Goal: Task Accomplishment & Management: Use online tool/utility

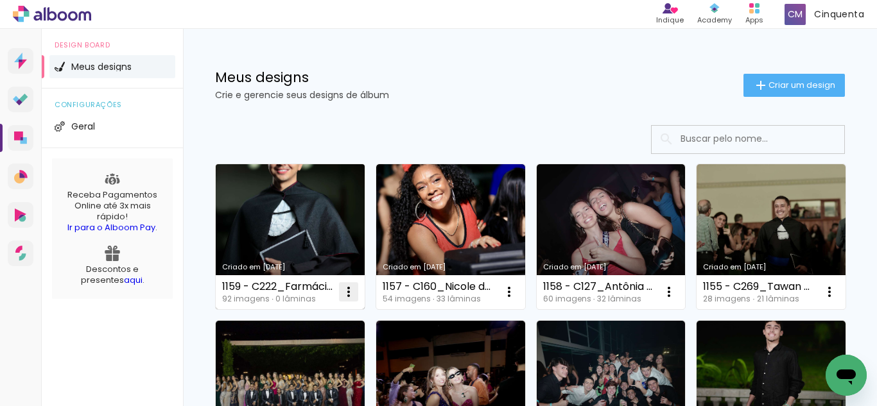
click at [352, 292] on iron-icon at bounding box center [348, 291] width 15 height 15
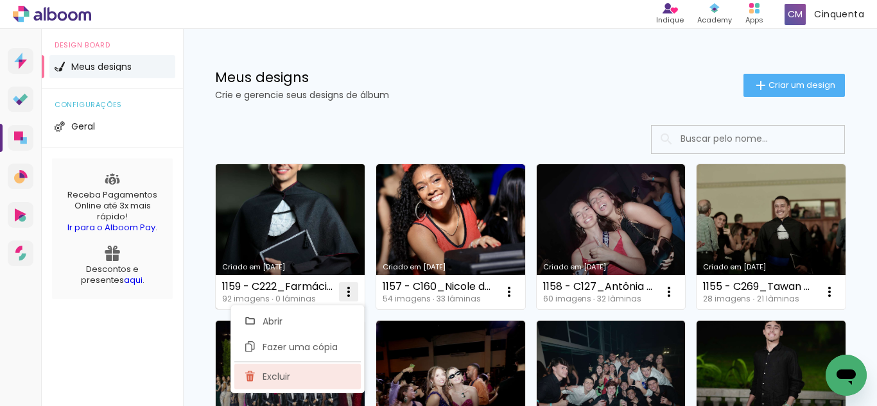
click at [322, 371] on paper-item "Excluir" at bounding box center [297, 377] width 126 height 26
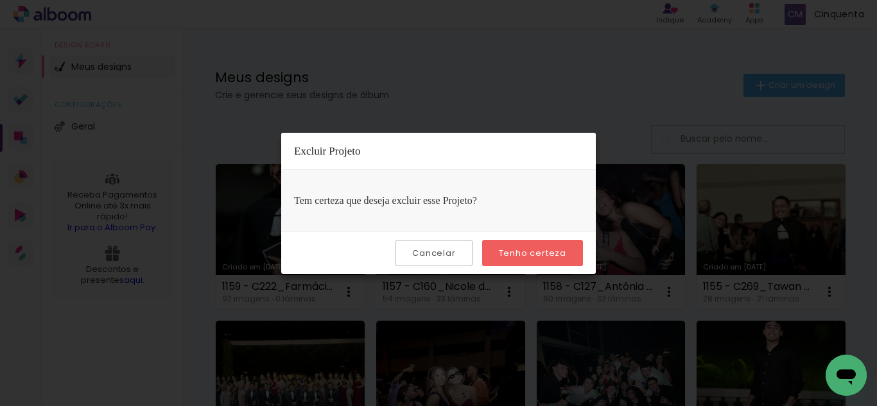
click at [504, 259] on paper-button "Tenho certeza" at bounding box center [532, 253] width 101 height 26
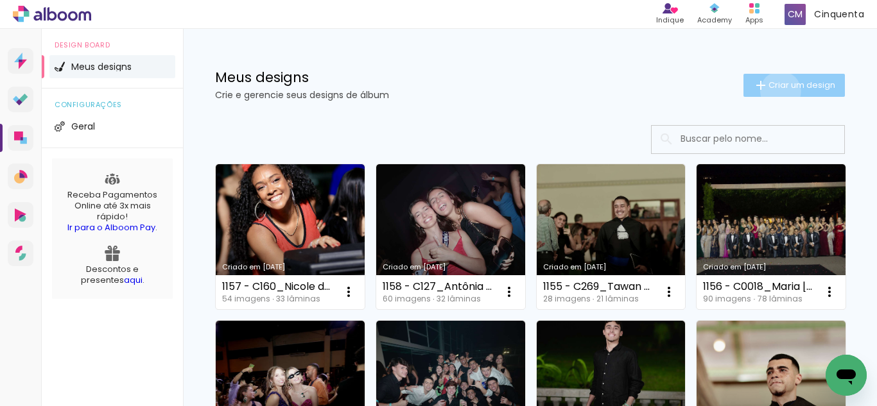
click at [769, 93] on paper-button "Criar um design" at bounding box center [793, 85] width 101 height 23
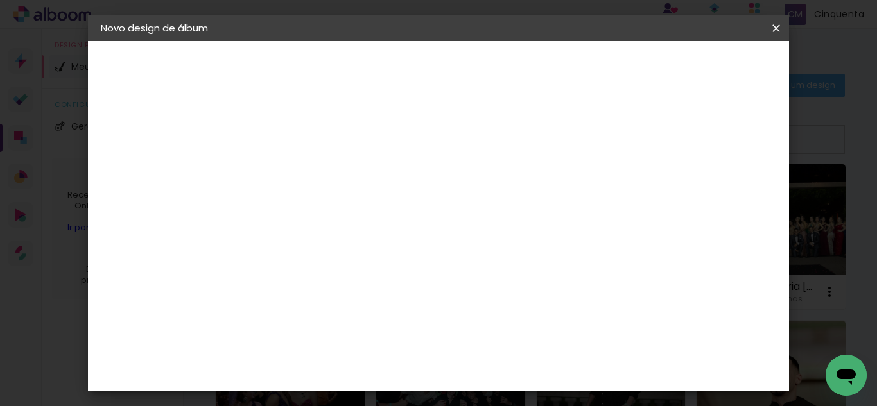
drag, startPoint x: 329, startPoint y: 169, endPoint x: 399, endPoint y: 117, distance: 87.5
click at [0, 0] on div "Informações Dê um título ao seu álbum. Avançar" at bounding box center [0, 0] width 0 height 0
type input "1159 - C222_André Antônio Toledo Pires"
type paper-input "1159 - C222_André Antônio Toledo Pires"
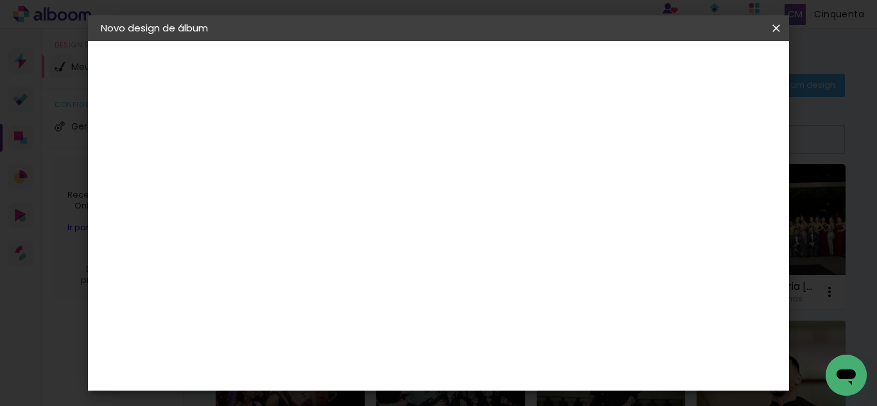
drag, startPoint x: 619, startPoint y: 174, endPoint x: 680, endPoint y: 187, distance: 62.3
click at [0, 0] on div at bounding box center [0, 0] width 0 height 0
click at [311, 171] on input "1159 - C222_André Antônio Toledo Pires" at bounding box center [311, 172] width 0 height 20
drag, startPoint x: 628, startPoint y: 175, endPoint x: 673, endPoint y: 163, distance: 46.6
click at [0, 0] on div "Informações Dê um título ao seu álbum. Avançar" at bounding box center [0, 0] width 0 height 0
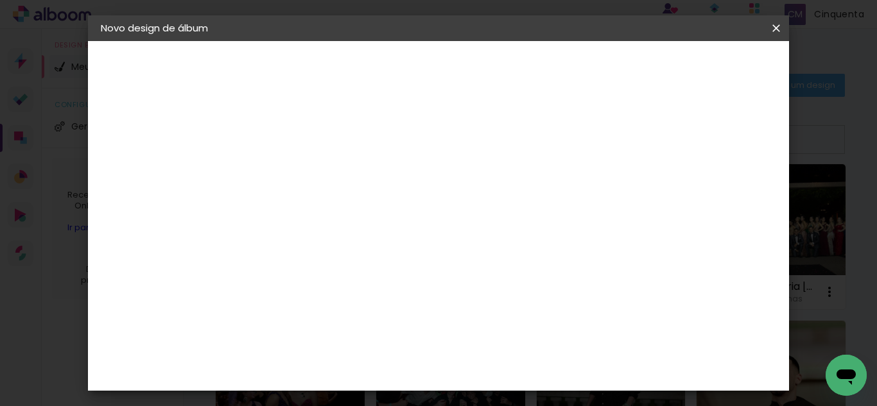
scroll to position [0, 0]
click at [0, 0] on paper-input-container "Título do álbum 1159 - C222_André Antônio Toledo Pires" at bounding box center [0, 0] width 0 height 0
drag, startPoint x: 643, startPoint y: 172, endPoint x: 657, endPoint y: 171, distance: 14.1
click at [0, 0] on div at bounding box center [0, 0] width 0 height 0
drag, startPoint x: 640, startPoint y: 169, endPoint x: 671, endPoint y: 169, distance: 30.8
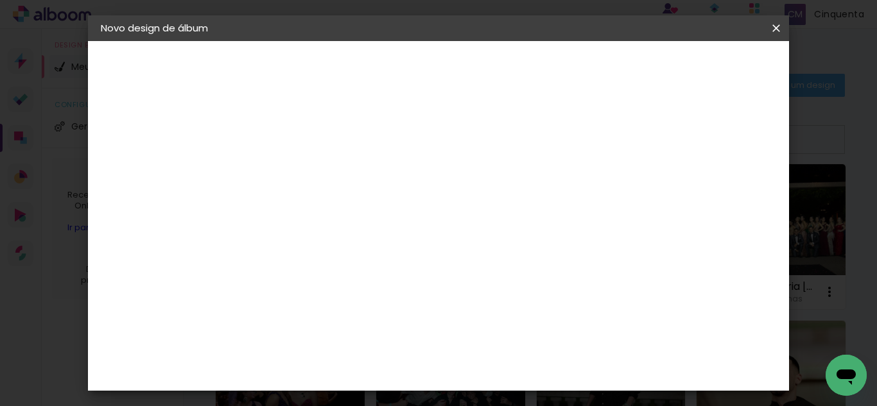
click at [0, 0] on div at bounding box center [0, 0] width 0 height 0
click at [311, 169] on input "1159 - C222_André Antônio Toledo Pires" at bounding box center [311, 172] width 0 height 20
click at [0, 0] on div at bounding box center [0, 0] width 0 height 0
click at [311, 168] on input "1159 - C222_André Antônio Toledo Pires" at bounding box center [311, 172] width 0 height 20
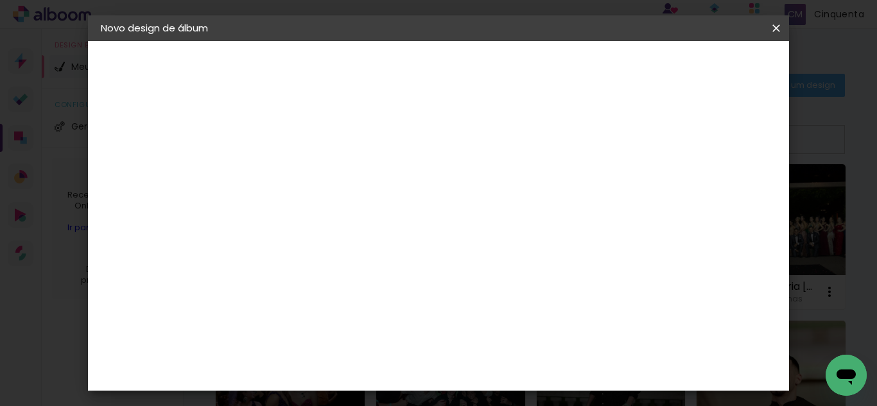
click at [311, 171] on input "1159 - C222_André Antônio Toledo Pires" at bounding box center [311, 172] width 0 height 20
drag, startPoint x: 634, startPoint y: 171, endPoint x: 643, endPoint y: 169, distance: 9.1
click at [311, 171] on input "1159 - C222_André Antônio Toledo Pires" at bounding box center [311, 172] width 0 height 20
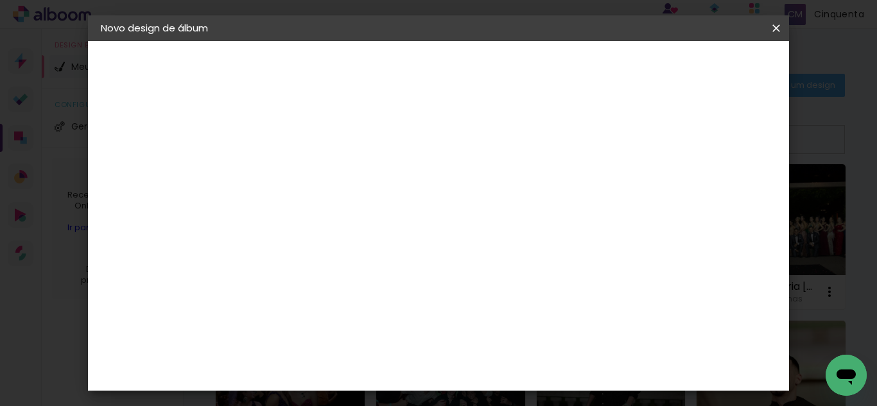
click at [311, 169] on input "1159 - C222_André Antônio Toledo Pires" at bounding box center [311, 172] width 0 height 20
drag, startPoint x: 644, startPoint y: 169, endPoint x: 657, endPoint y: 169, distance: 12.9
click at [0, 0] on div at bounding box center [0, 0] width 0 height 0
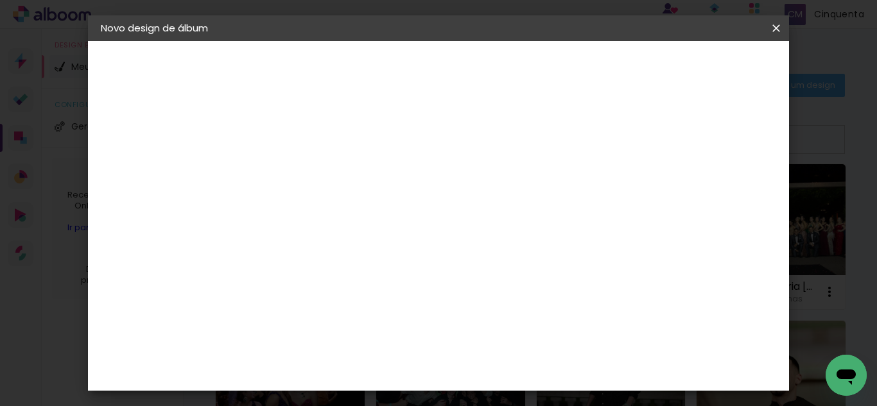
click at [311, 171] on input "1159 - C222_André Antônio Toledo Pires" at bounding box center [311, 172] width 0 height 20
type input "1159 - C222_André Antônio Toledo Pires 46 (40X30) SE"
type paper-input "1159 - C222_André Antônio Toledo Pires 46 (40X30) SE"
click at [442, 58] on paper-button "Avançar" at bounding box center [410, 68] width 63 height 22
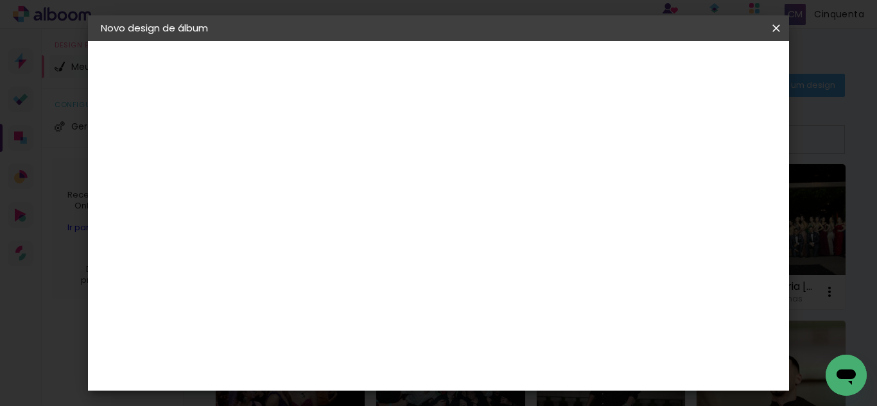
click at [0, 0] on slot "Tamanho Livre" at bounding box center [0, 0] width 0 height 0
click at [0, 0] on slot "Avançar" at bounding box center [0, 0] width 0 height 0
click at [515, 349] on input "60" at bounding box center [508, 347] width 33 height 19
type input "40"
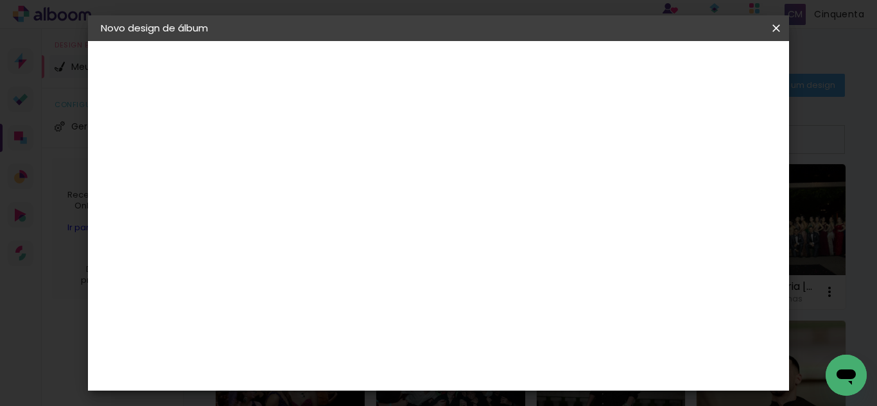
type paper-input "40"
click at [333, 337] on input "30" at bounding box center [325, 336] width 33 height 19
type input "4"
type paper-input "4"
click at [666, 201] on input "4" at bounding box center [657, 193] width 23 height 19
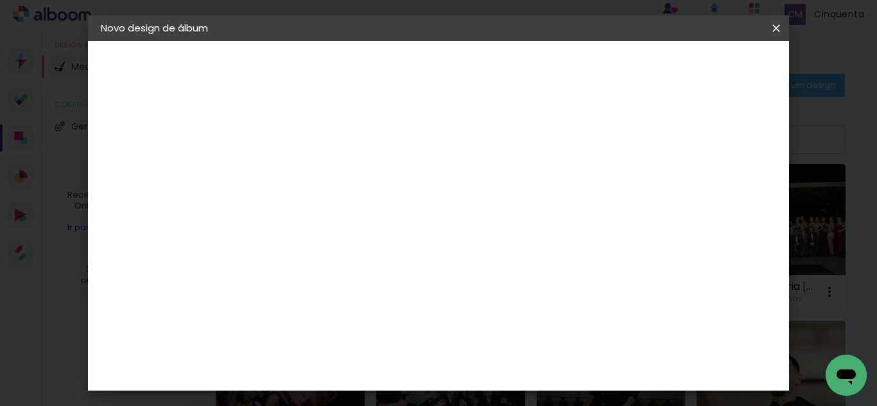
type input "5"
type paper-input "5"
click at [664, 189] on input "5" at bounding box center [657, 193] width 23 height 19
type input "6"
type paper-input "6"
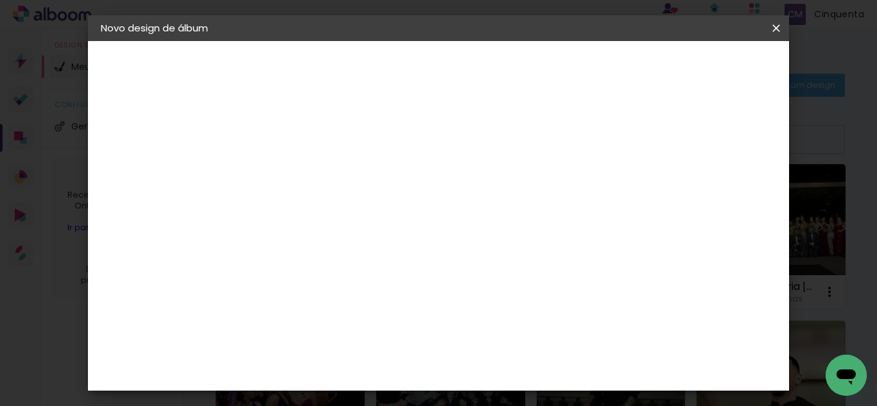
click at [664, 189] on input "6" at bounding box center [655, 193] width 23 height 19
type input "7"
type paper-input "7"
click at [665, 189] on input "7" at bounding box center [654, 193] width 23 height 19
click at [649, 194] on input "7" at bounding box center [654, 193] width 23 height 19
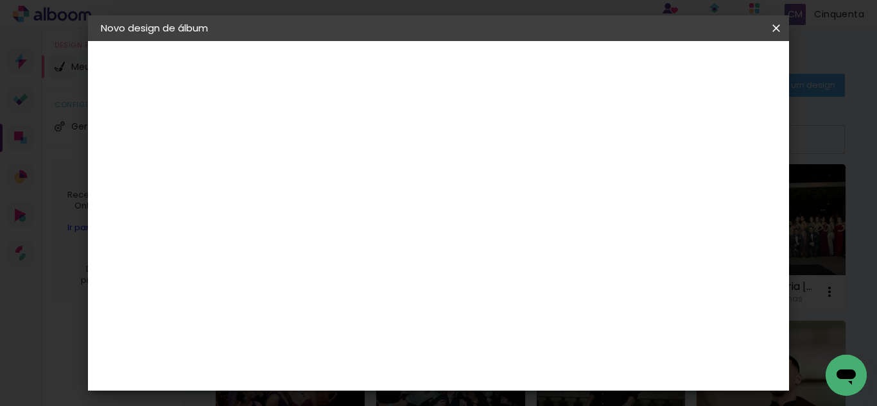
click at [649, 195] on input "7" at bounding box center [654, 193] width 23 height 19
type input "0"
type paper-input "0"
click at [291, 144] on input "2" at bounding box center [302, 147] width 44 height 16
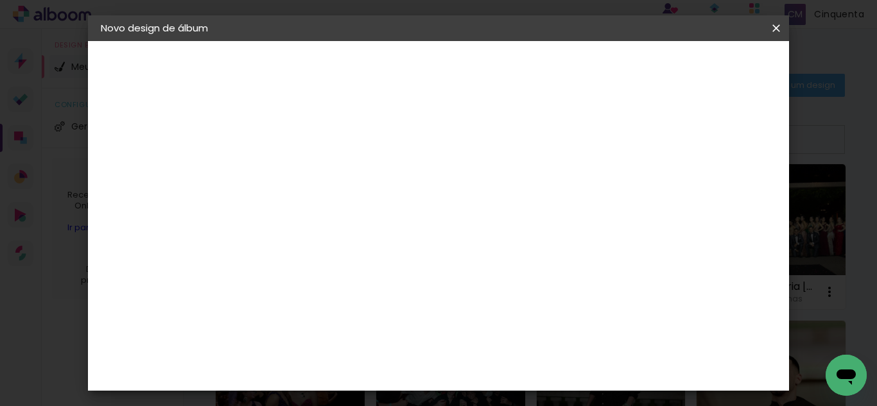
type input "0"
type paper-input "0"
click at [376, 205] on div "20 cm cm cm mm A maioria das encadernadoras sugere 5mm de sangria." at bounding box center [436, 213] width 363 height 103
click at [586, 68] on span "Iniciar design" at bounding box center [567, 73] width 38 height 18
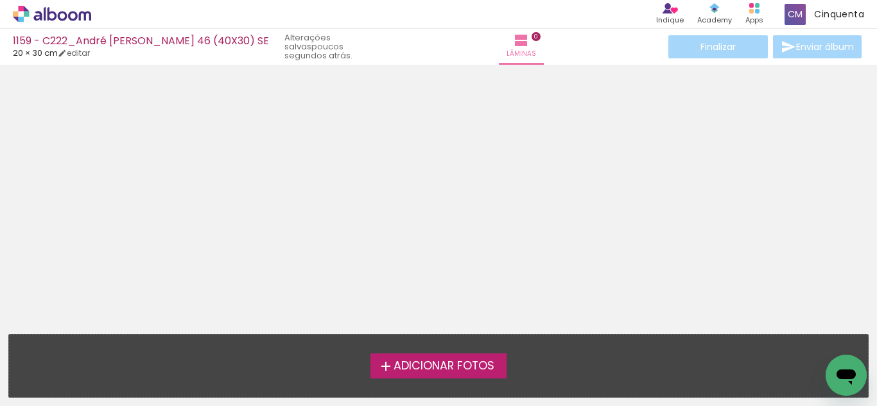
click at [400, 366] on span "Adicionar Fotos" at bounding box center [443, 367] width 101 height 12
click at [0, 0] on input "file" at bounding box center [0, 0] width 0 height 0
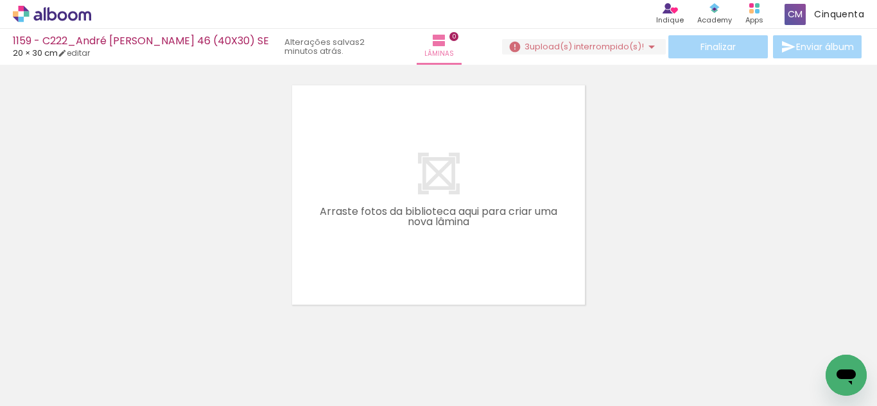
scroll to position [0, 5845]
click at [598, 49] on span "upload(s) interrompido(s)!" at bounding box center [586, 46] width 114 height 12
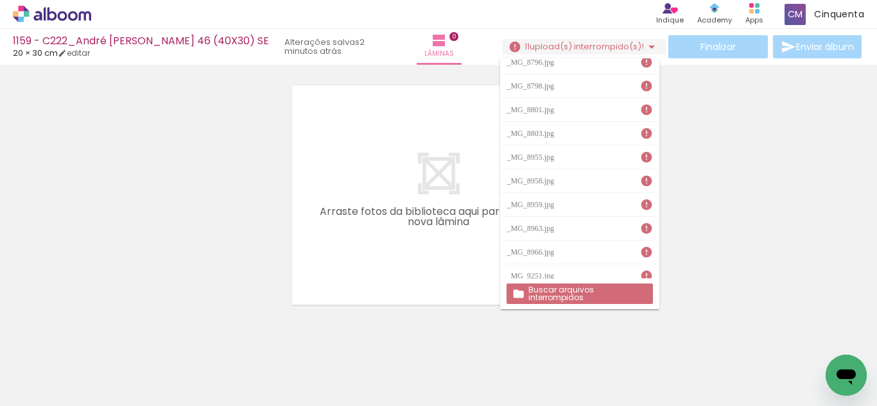
scroll to position [0, 0]
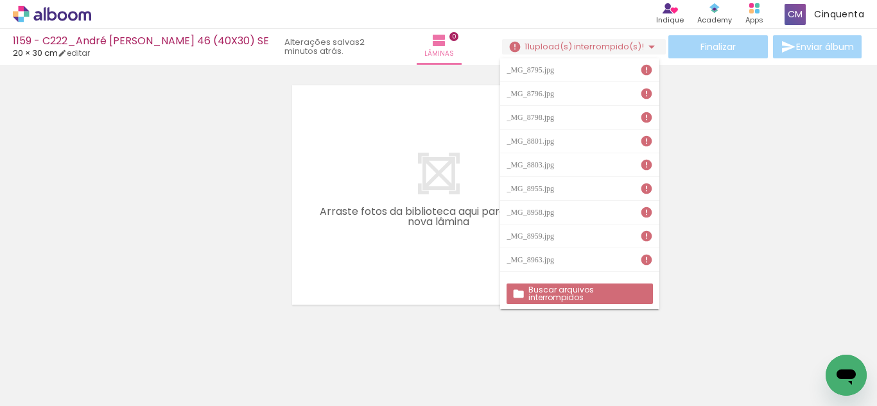
click at [696, 175] on div at bounding box center [438, 179] width 877 height 252
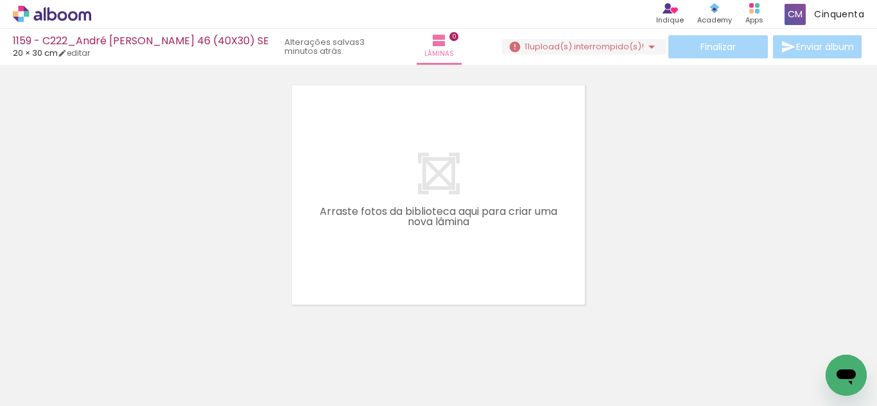
click at [594, 49] on span "upload(s) interrompido(s)!" at bounding box center [586, 46] width 114 height 12
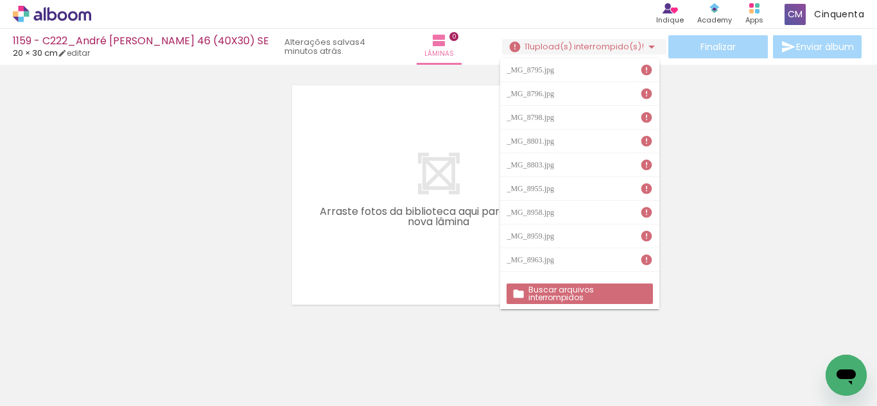
click at [0, 0] on slot "Buscar arquivos interrompidos" at bounding box center [0, 0] width 0 height 0
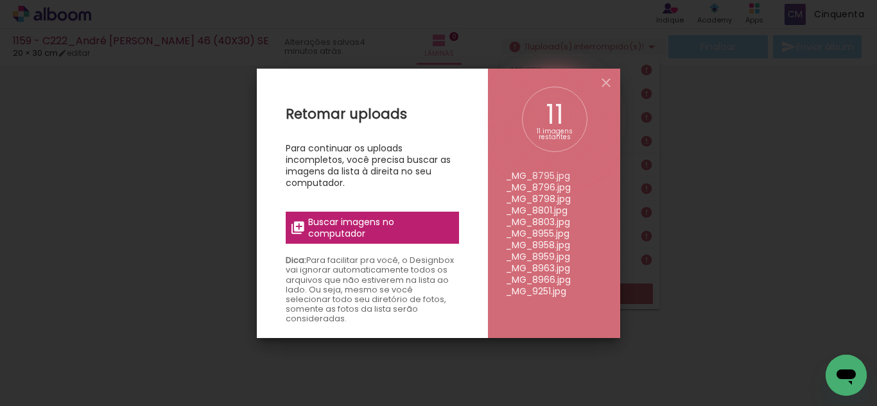
click at [355, 223] on span "Buscar imagens no computador" at bounding box center [379, 227] width 143 height 23
click at [0, 0] on input "file" at bounding box center [0, 0] width 0 height 0
drag, startPoint x: 513, startPoint y: 173, endPoint x: 545, endPoint y: 193, distance: 37.8
click at [545, 193] on ul "_MG_8795.jpg _MG_8796.jpg _MG_8798.jpg _MG_8801.jpg _MG_8803.jpg _MG_8955.jpg _…" at bounding box center [554, 192] width 96 height 211
click at [526, 185] on li "_MG_8796.jpg" at bounding box center [554, 188] width 96 height 12
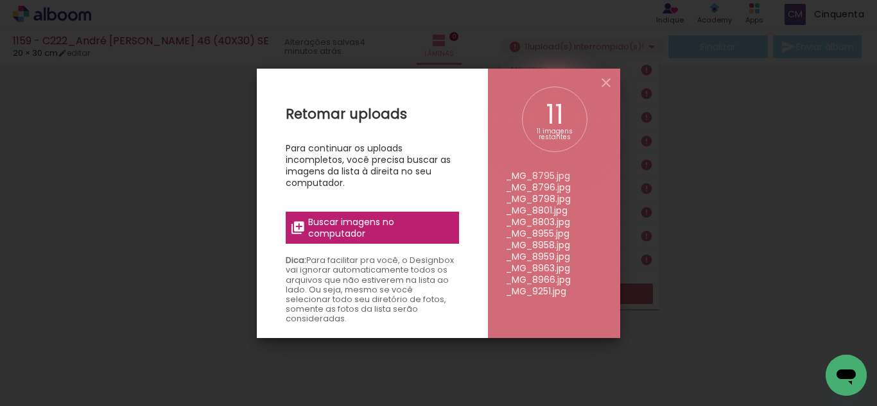
drag, startPoint x: 526, startPoint y: 185, endPoint x: 513, endPoint y: 173, distance: 17.7
click at [522, 182] on li "_MG_8796.jpg" at bounding box center [554, 188] width 96 height 12
drag, startPoint x: 513, startPoint y: 173, endPoint x: 522, endPoint y: 176, distance: 9.3
click at [529, 180] on li "_MG_8795.jpg" at bounding box center [554, 176] width 96 height 12
click at [517, 175] on li "_MG_8795.jpg" at bounding box center [554, 176] width 96 height 12
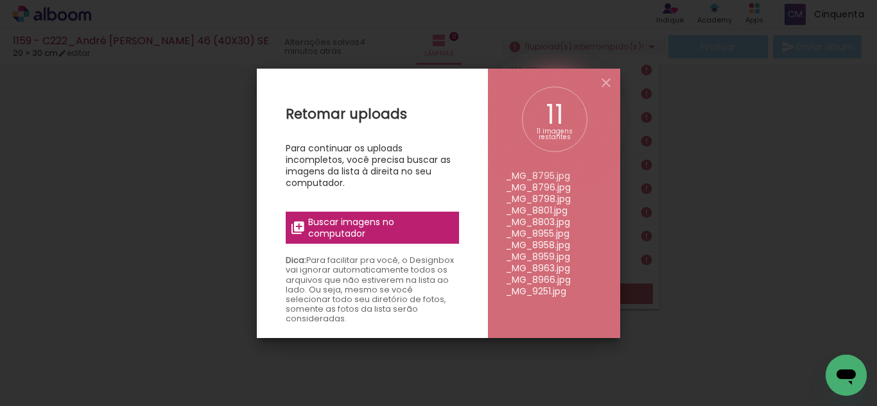
click at [515, 174] on li "_MG_8795.jpg" at bounding box center [554, 176] width 96 height 12
click at [514, 174] on li "_MG_8795.jpg" at bounding box center [554, 176] width 96 height 12
drag, startPoint x: 507, startPoint y: 174, endPoint x: 636, endPoint y: 130, distance: 136.2
click at [602, 154] on div "11 11 imagens restantes _MG_8795.jpg _MG_8796.jpg _MG_8798.jpg _MG_8801.jpg _MG…" at bounding box center [554, 204] width 132 height 270
click at [313, 221] on span "Buscar imagens no computador" at bounding box center [379, 227] width 143 height 23
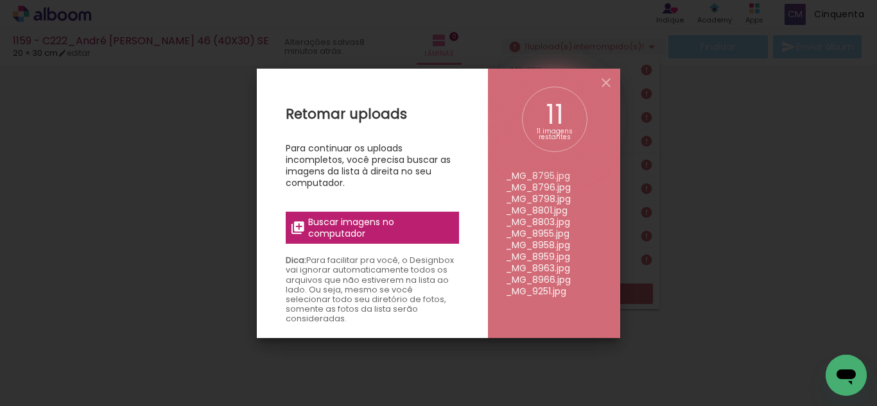
click at [0, 0] on input "file" at bounding box center [0, 0] width 0 height 0
click at [325, 219] on span "Buscar imagens no computador" at bounding box center [379, 227] width 143 height 23
click at [0, 0] on input "file" at bounding box center [0, 0] width 0 height 0
click at [606, 81] on iron-icon at bounding box center [605, 82] width 15 height 15
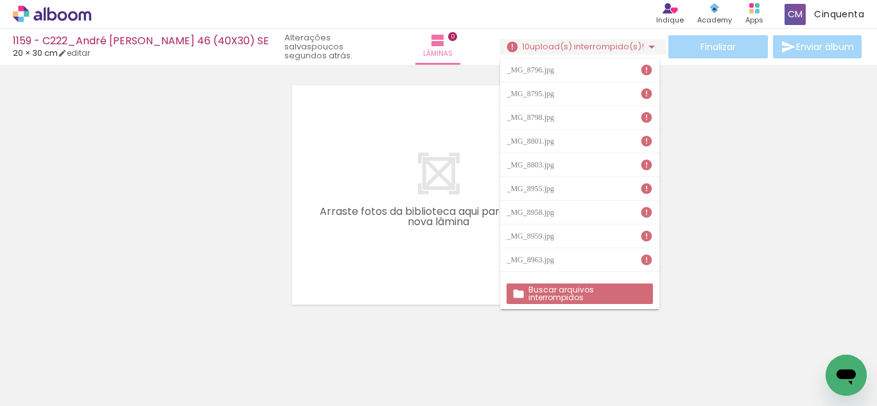
drag, startPoint x: 156, startPoint y: 386, endPoint x: 432, endPoint y: 256, distance: 305.2
click at [432, 256] on quentale-layouter at bounding box center [438, 194] width 293 height 219
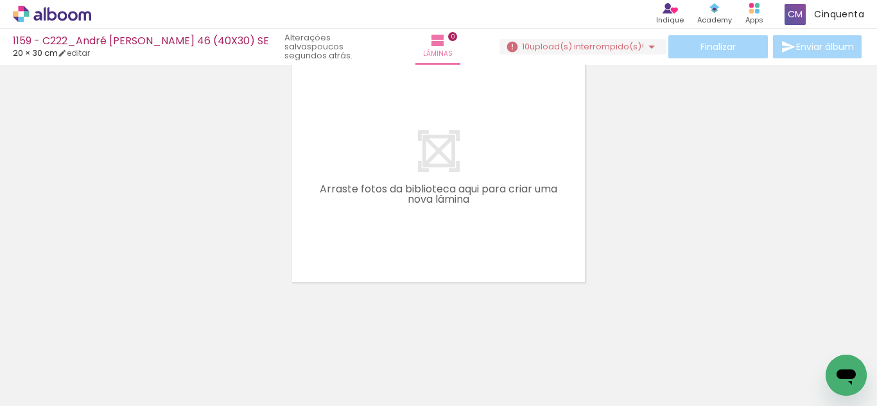
scroll to position [40, 0]
click at [567, 55] on div "10 upload(s) interrompido(s)! 88,04%" at bounding box center [582, 47] width 166 height 16
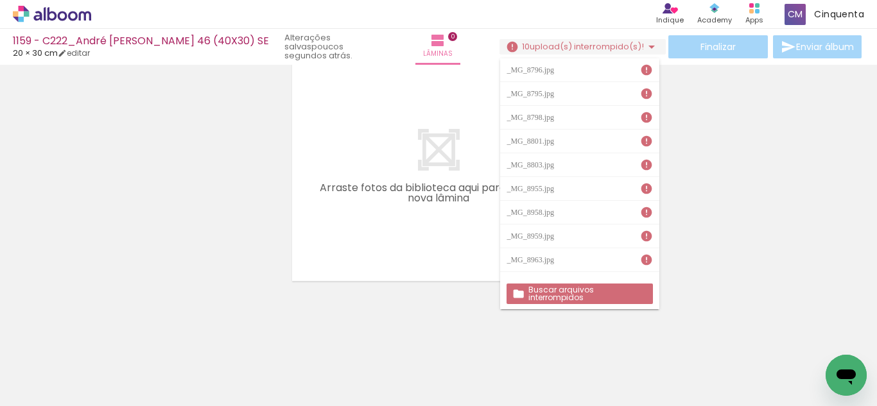
click at [551, 76] on paper-item "_MG_8796.jpg" at bounding box center [579, 70] width 159 height 24
click at [640, 74] on iron-icon at bounding box center [646, 70] width 13 height 13
click at [640, 71] on iron-icon at bounding box center [646, 70] width 13 height 13
drag, startPoint x: 632, startPoint y: 71, endPoint x: 607, endPoint y: 110, distance: 46.1
click at [628, 74] on paper-item "_MG_8796.jpg" at bounding box center [579, 70] width 159 height 24
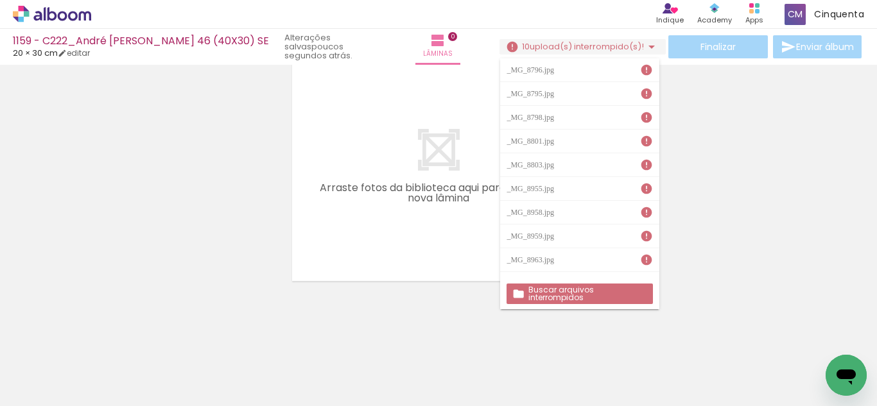
click at [565, 298] on paper-button "Buscar arquivos interrompidos" at bounding box center [579, 294] width 146 height 21
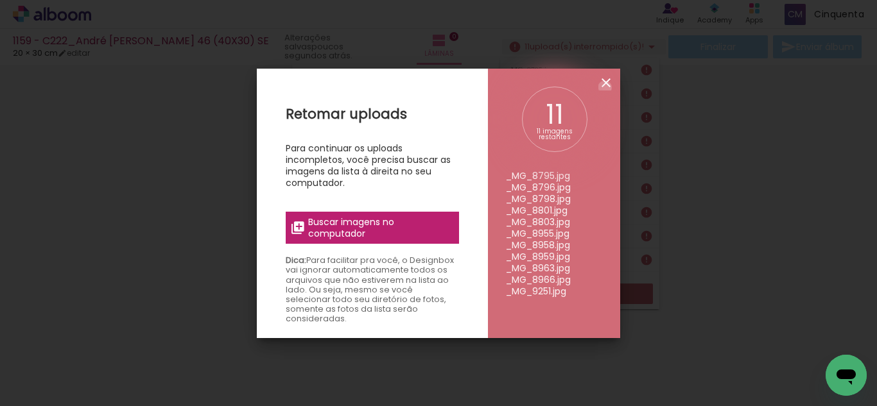
click at [605, 87] on iron-icon at bounding box center [605, 82] width 15 height 15
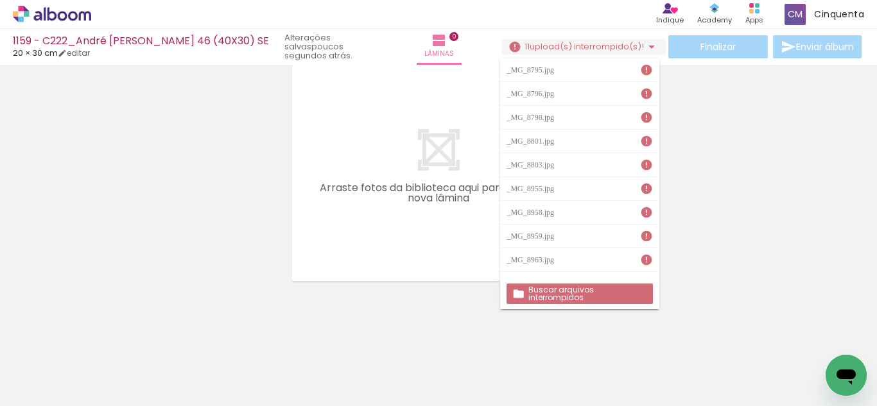
click at [788, 163] on div at bounding box center [438, 155] width 877 height 252
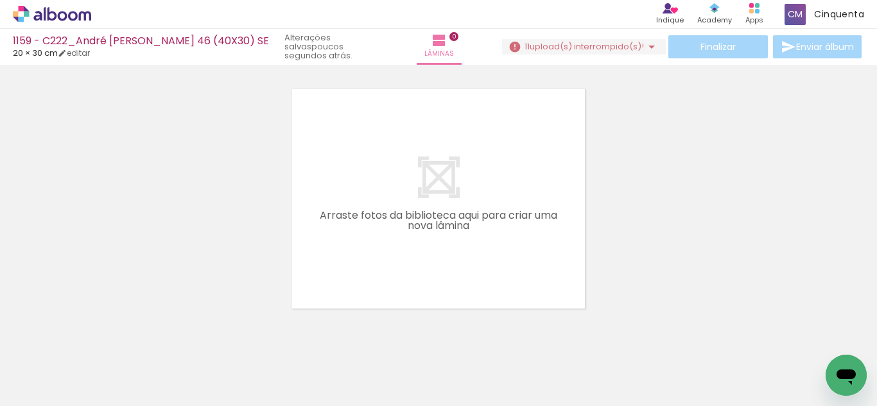
scroll to position [0, 0]
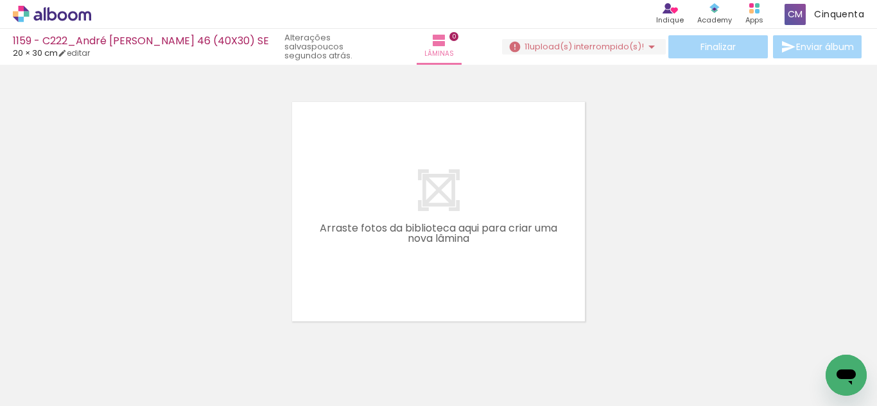
click at [166, 340] on iron-icon at bounding box center [172, 337] width 13 height 13
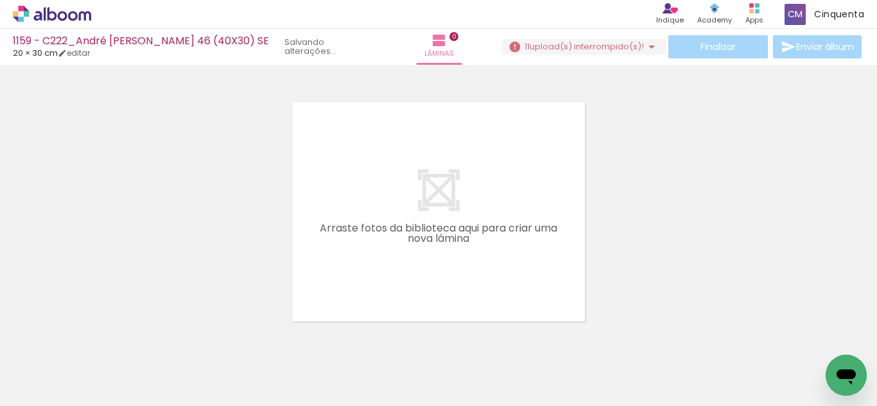
click at [166, 340] on iron-icon at bounding box center [172, 337] width 13 height 13
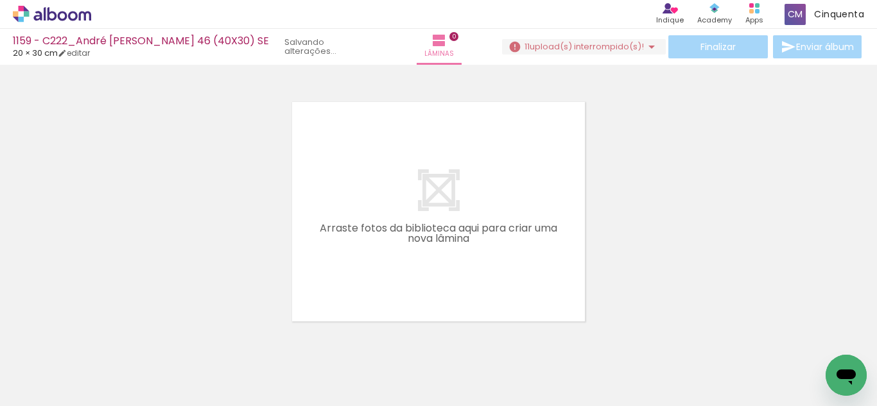
click at [166, 340] on iron-icon at bounding box center [172, 337] width 13 height 13
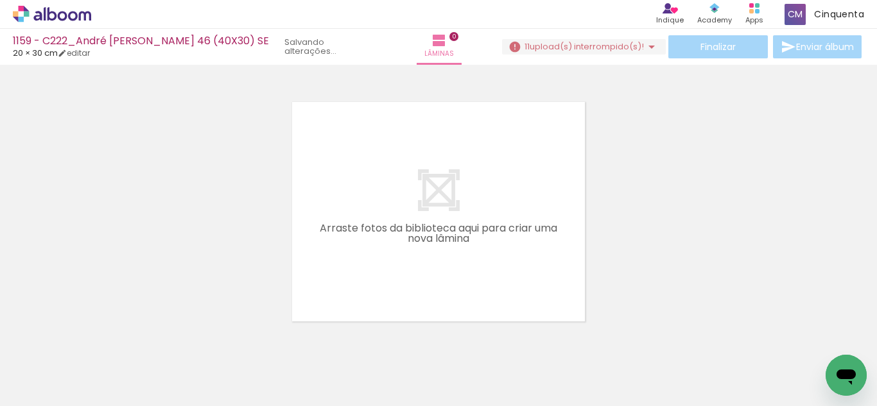
click at [166, 340] on iron-icon at bounding box center [172, 337] width 13 height 13
click at [102, 340] on quentale-thumb at bounding box center [128, 363] width 72 height 74
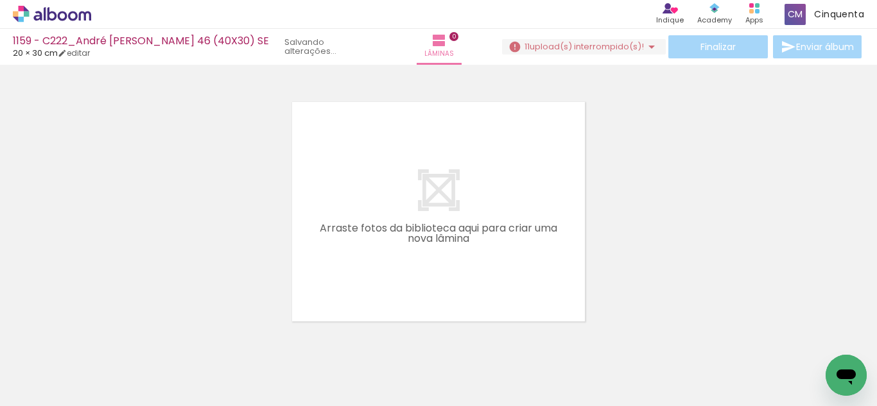
click at [166, 340] on iron-icon at bounding box center [172, 337] width 13 height 13
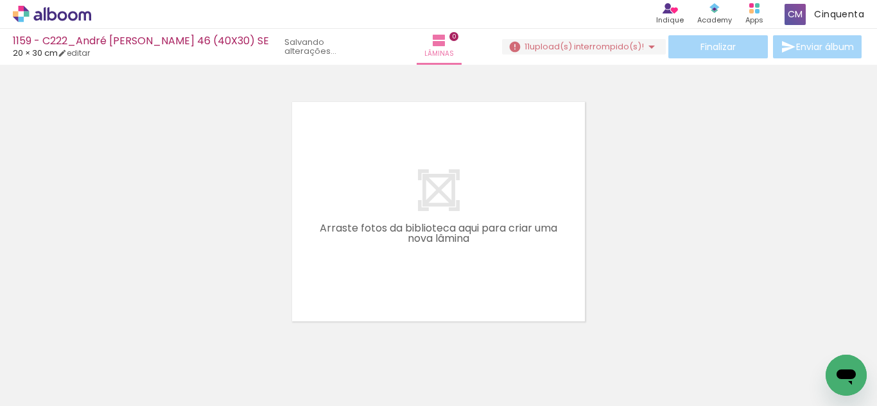
click at [166, 340] on iron-icon at bounding box center [172, 337] width 13 height 13
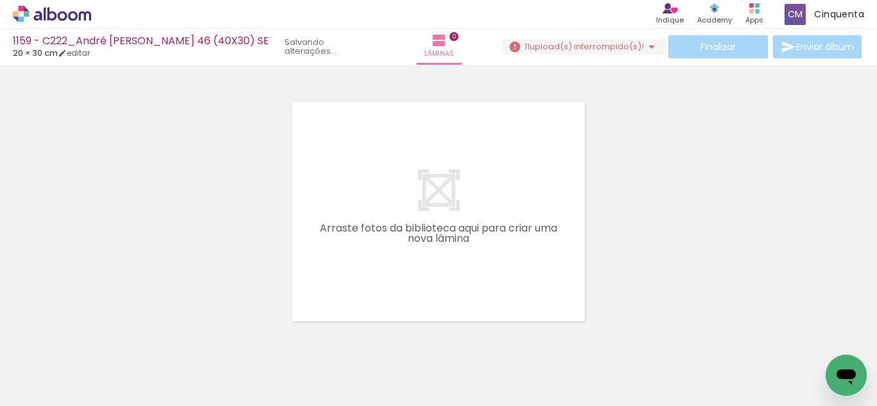
click at [166, 340] on iron-icon at bounding box center [172, 337] width 13 height 13
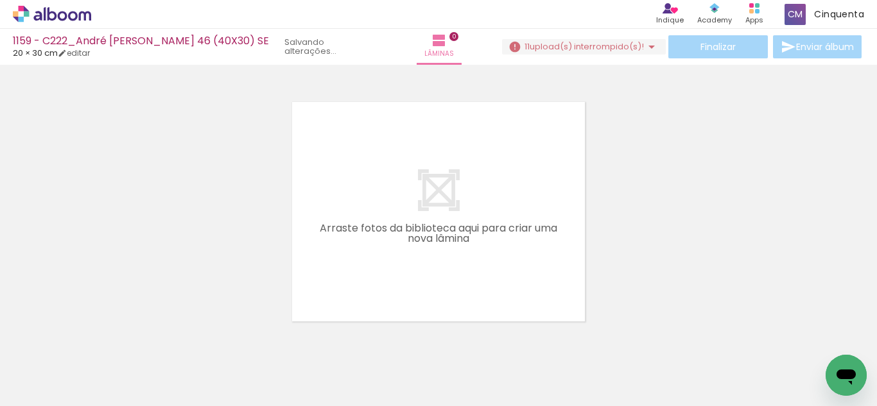
click at [166, 340] on iron-icon at bounding box center [172, 337] width 13 height 13
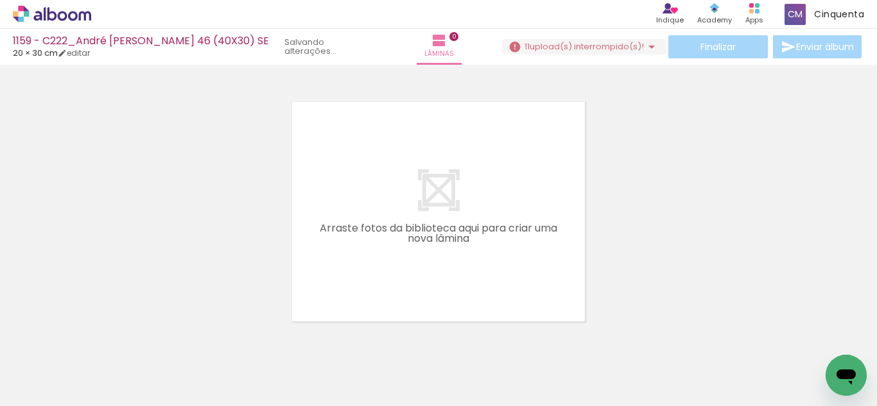
click at [102, 340] on quentale-thumb at bounding box center [128, 363] width 72 height 74
click at [166, 340] on iron-icon at bounding box center [172, 337] width 13 height 13
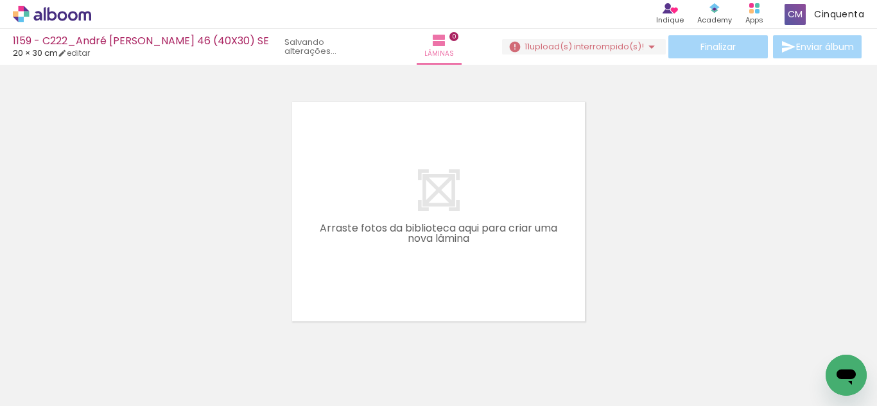
click at [166, 340] on iron-icon at bounding box center [172, 337] width 13 height 13
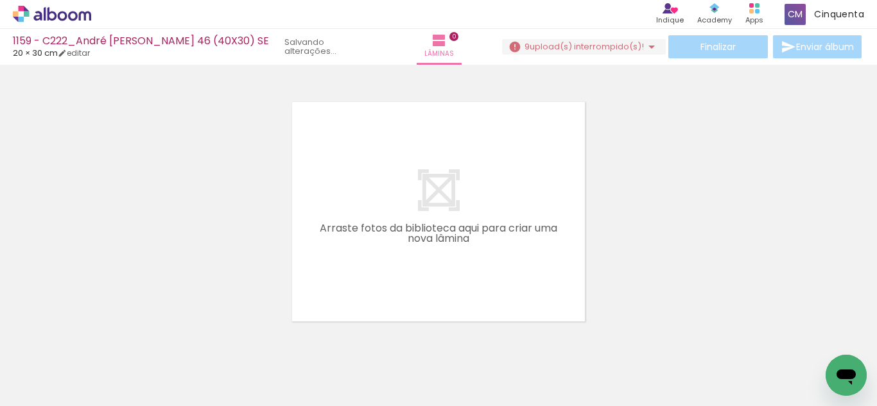
click at [166, 340] on iron-icon at bounding box center [172, 337] width 13 height 13
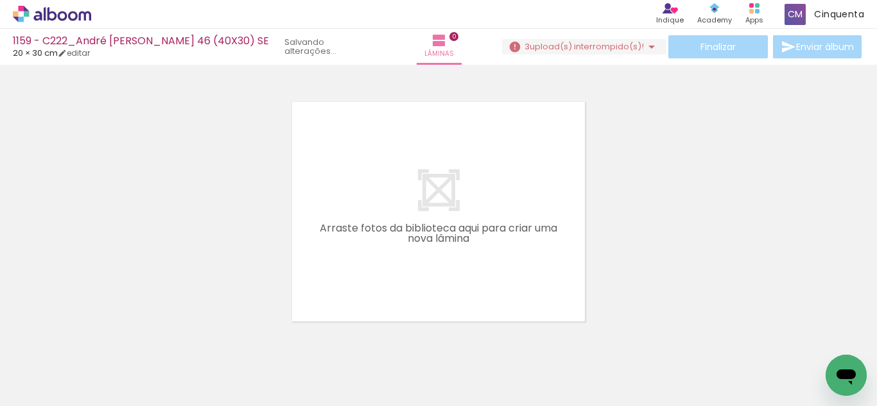
click at [102, 340] on iron-icon at bounding box center [100, 337] width 13 height 13
click at [166, 340] on iron-icon at bounding box center [172, 337] width 13 height 13
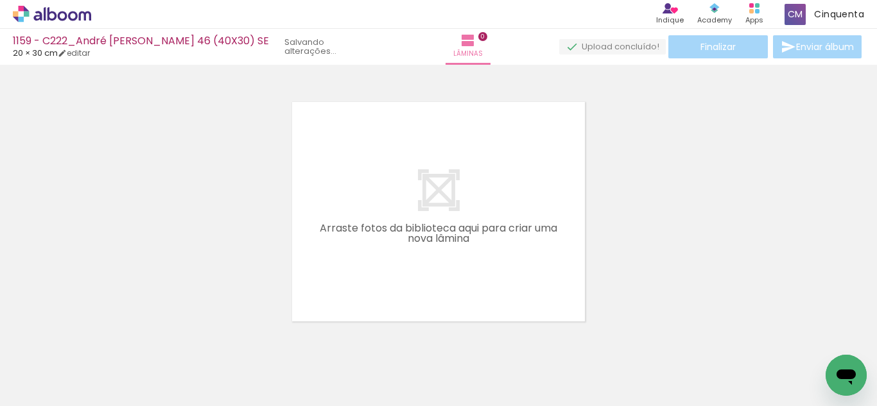
click at [166, 340] on iron-icon at bounding box center [172, 337] width 13 height 13
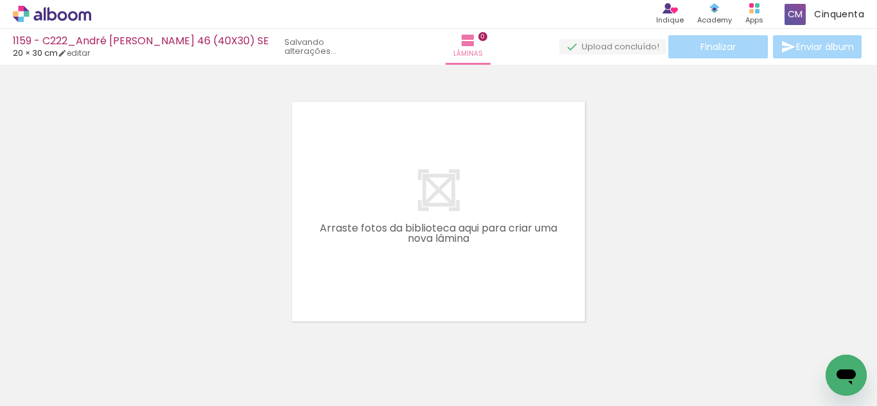
click at [166, 340] on iron-icon at bounding box center [172, 337] width 13 height 13
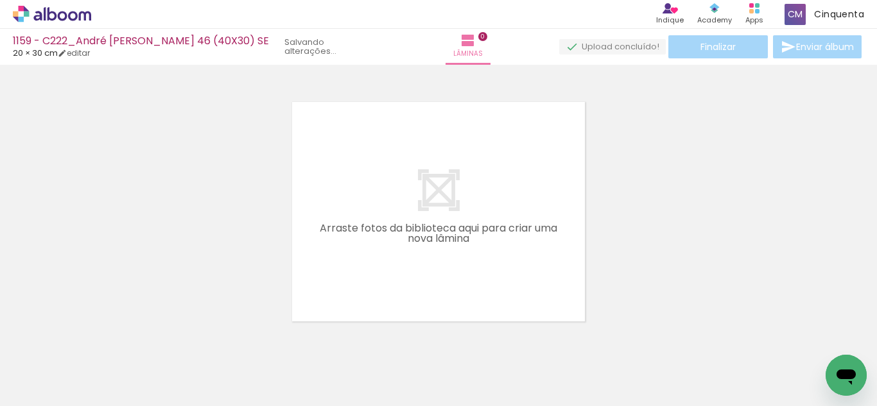
click at [166, 340] on iron-icon at bounding box center [172, 337] width 13 height 13
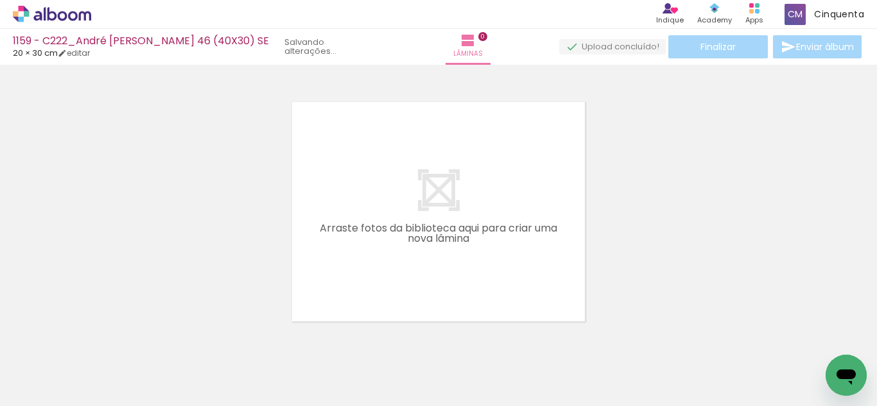
click at [166, 340] on iron-icon at bounding box center [172, 337] width 13 height 13
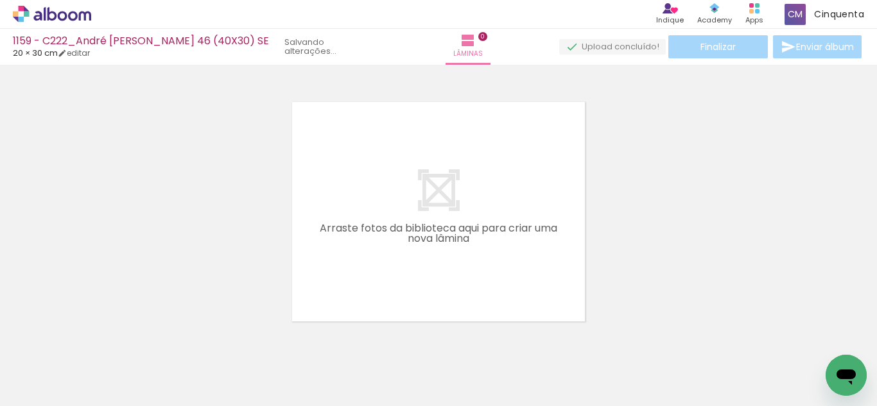
click at [166, 340] on iron-icon at bounding box center [172, 337] width 13 height 13
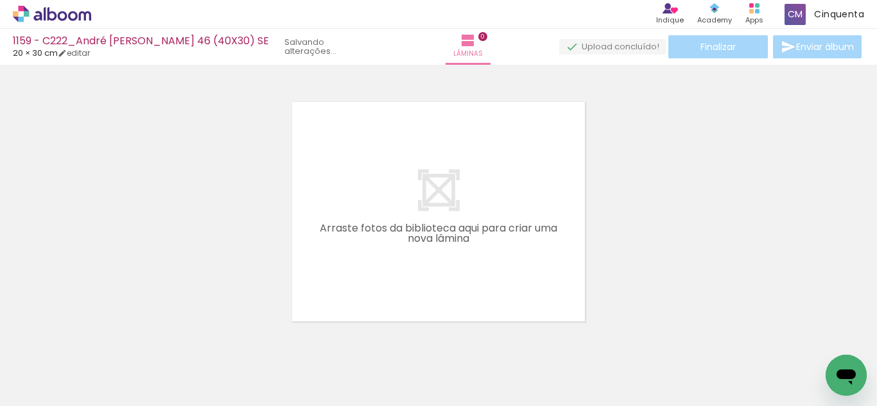
click at [166, 340] on iron-icon at bounding box center [172, 337] width 13 height 13
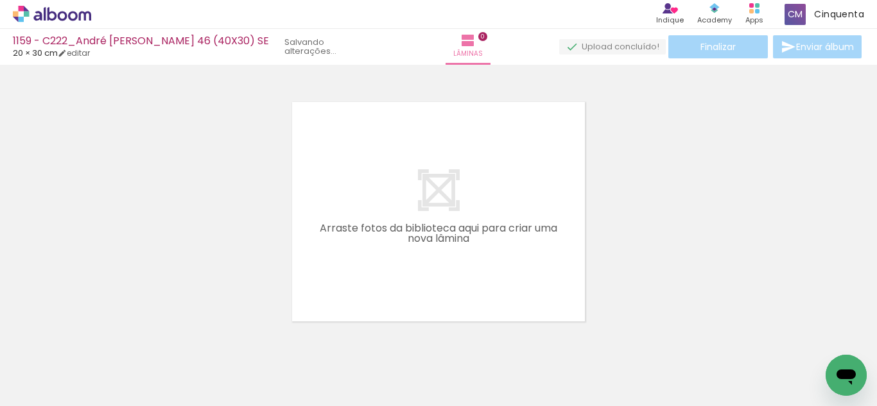
click at [166, 340] on iron-icon at bounding box center [172, 337] width 13 height 13
click at [0, 0] on iron-icon at bounding box center [0, 0] width 0 height 0
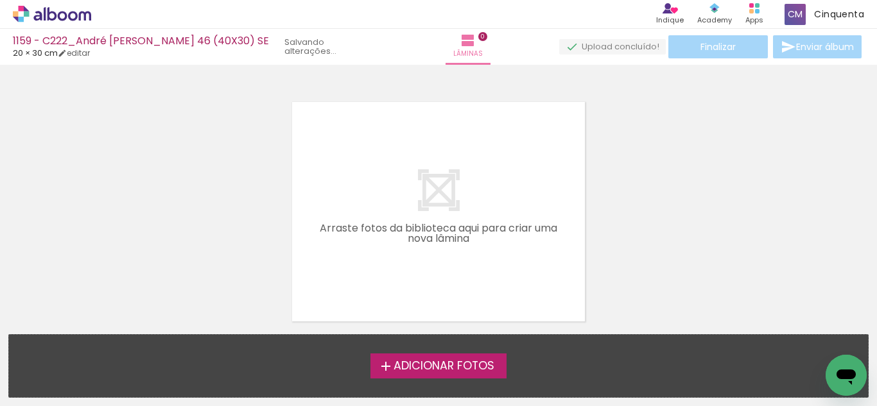
click at [102, 340] on div "Adicionar Fotos Solte suas fotos aqui..." at bounding box center [438, 366] width 859 height 62
click at [418, 363] on span "Adicionar Fotos" at bounding box center [443, 367] width 101 height 12
click at [0, 0] on input "file" at bounding box center [0, 0] width 0 height 0
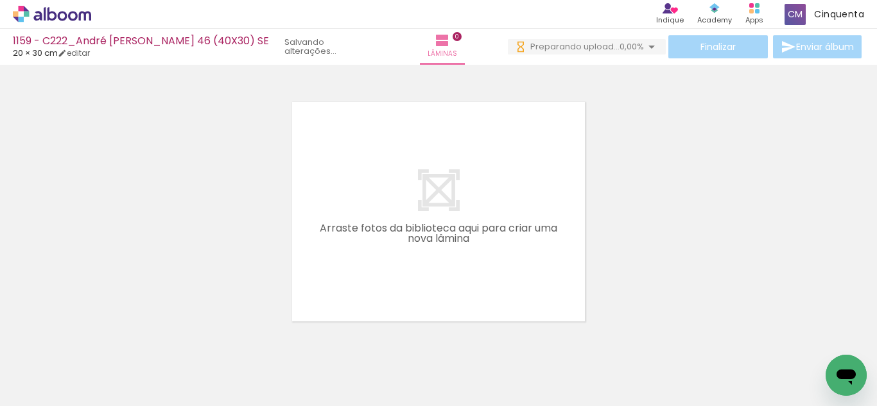
scroll to position [0, 5845]
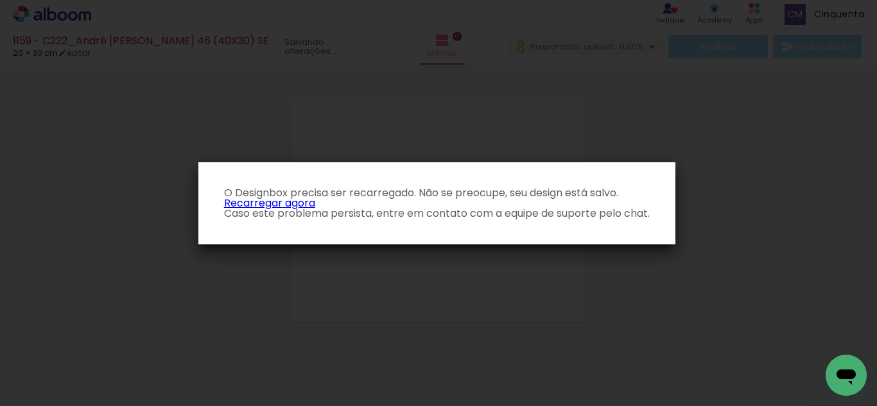
click at [288, 206] on p "O Designbox precisa ser recarregado. Não se preocupe, seu design está salvo. Re…" at bounding box center [437, 203] width 456 height 31
click at [286, 202] on link "Recarregar agora" at bounding box center [269, 203] width 91 height 15
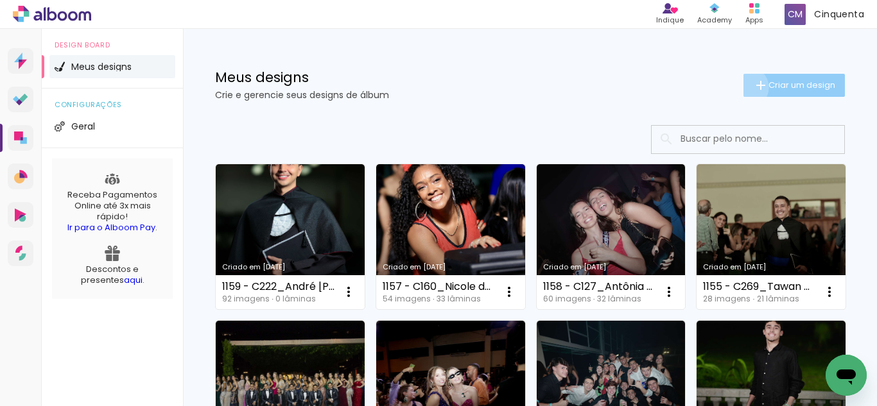
click at [743, 87] on paper-button "Criar um design" at bounding box center [793, 85] width 101 height 23
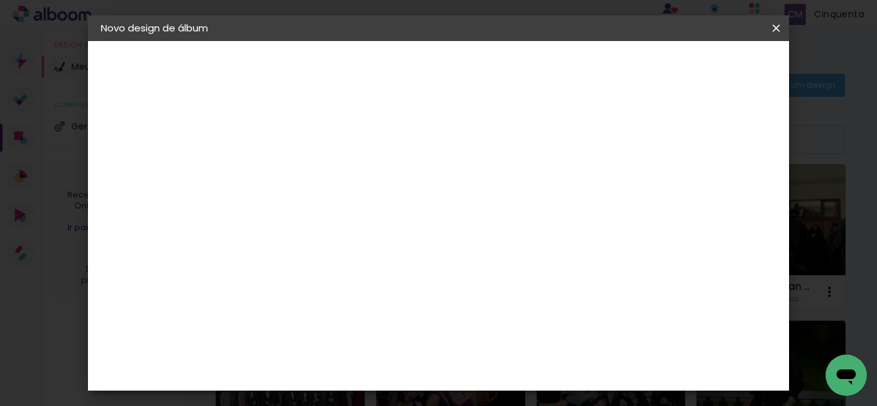
scroll to position [0, 112]
type input "1159 - C222_André [PERSON_NAME] 46 (40X30) SE"
type paper-input "1159 - C222_André [PERSON_NAME] 46 (40X30) SE"
click at [0, 0] on slot "Avançar" at bounding box center [0, 0] width 0 height 0
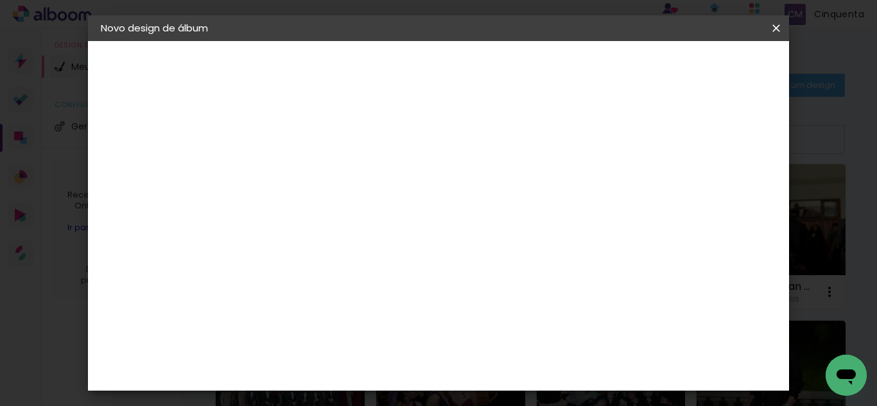
click at [551, 202] on paper-item "Tamanho Livre" at bounding box center [488, 195] width 123 height 28
click at [0, 0] on slot "Avançar" at bounding box center [0, 0] width 0 height 0
click at [517, 352] on input "60" at bounding box center [508, 347] width 33 height 19
type input "40"
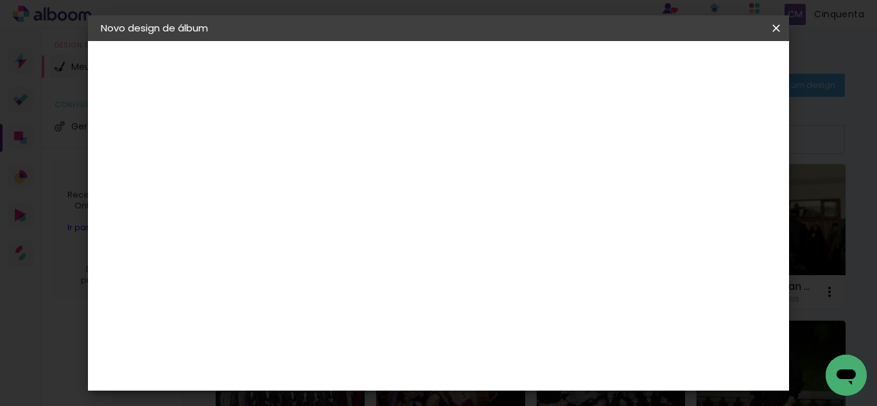
type paper-input "40"
click at [334, 334] on input "30" at bounding box center [325, 336] width 33 height 19
click at [444, 202] on span "20" at bounding box center [444, 200] width 22 height 19
type input "6"
type paper-input "6"
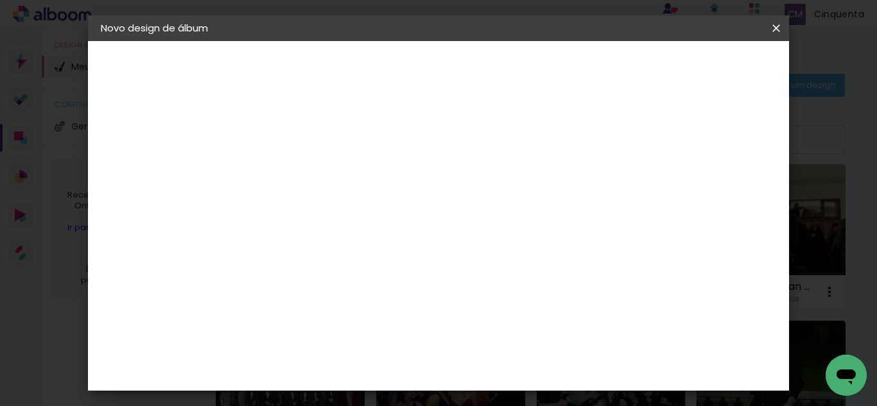
click at [660, 193] on input "6" at bounding box center [657, 193] width 23 height 19
type input "5"
type paper-input "5"
click at [662, 198] on input "5" at bounding box center [655, 193] width 23 height 19
type input "4"
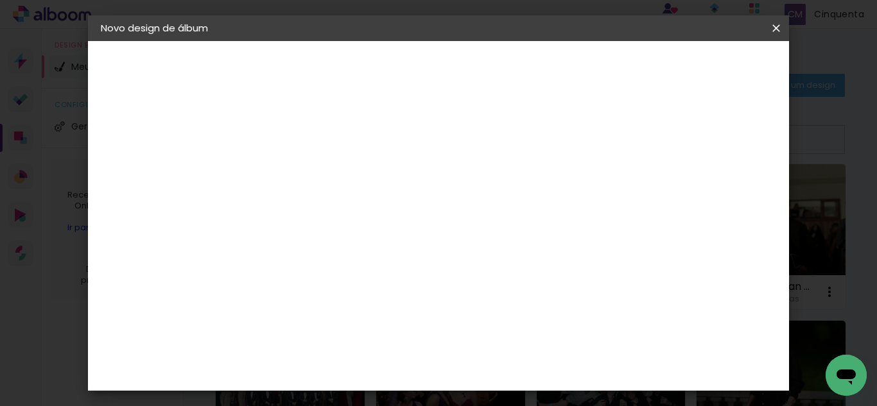
type paper-input "4"
click at [662, 198] on input "4" at bounding box center [658, 193] width 23 height 19
type input "3"
type paper-input "3"
click at [662, 198] on input "3" at bounding box center [659, 193] width 23 height 19
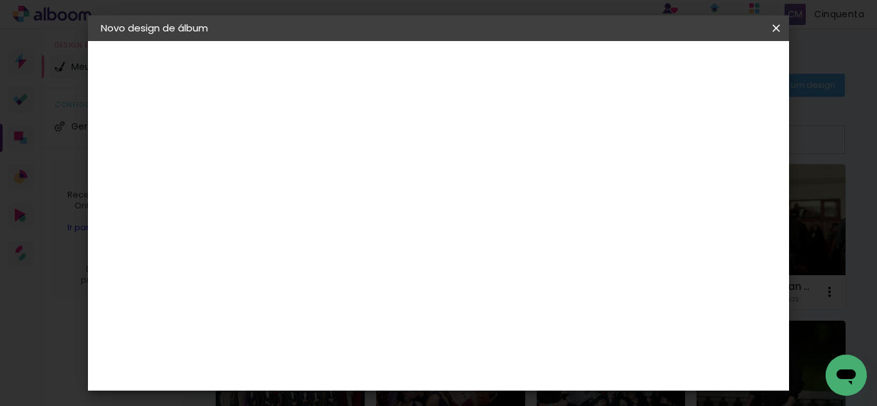
type input "2"
type paper-input "2"
click at [663, 198] on input "2" at bounding box center [659, 193] width 23 height 19
type input "1"
type paper-input "1"
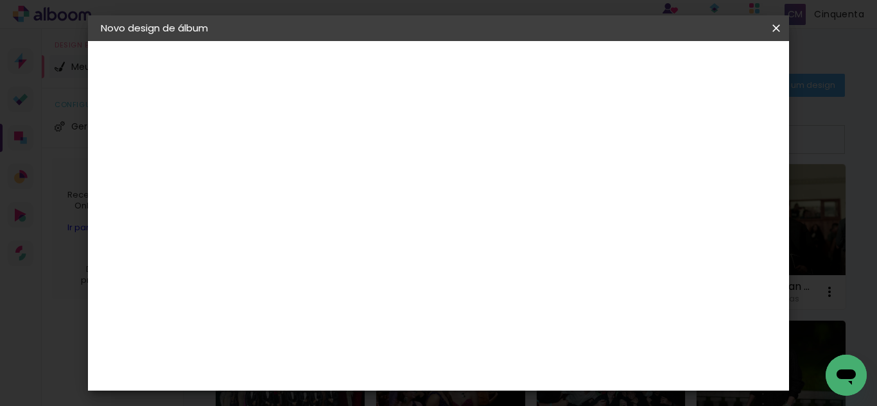
click at [664, 199] on input "1" at bounding box center [660, 193] width 23 height 19
type input "0"
click at [669, 201] on input "0" at bounding box center [663, 193] width 23 height 19
click at [671, 201] on input "0" at bounding box center [663, 193] width 23 height 19
type input "0"
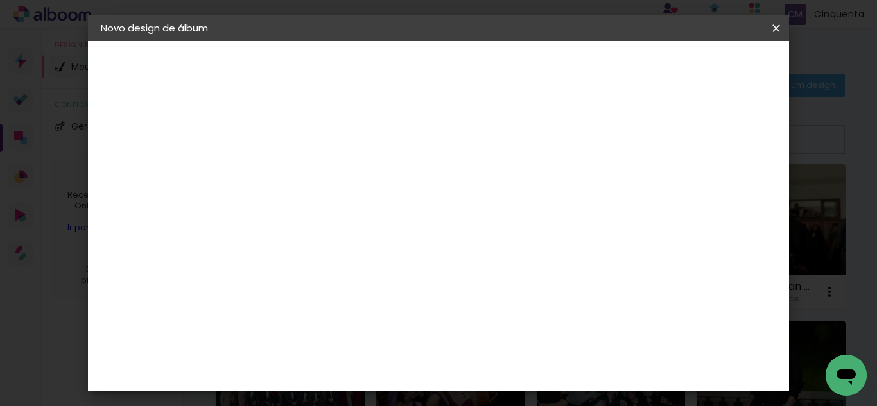
click at [673, 201] on input "0" at bounding box center [663, 193] width 23 height 19
type input "1"
type paper-input "1"
click at [316, 150] on input "1" at bounding box center [302, 147] width 44 height 16
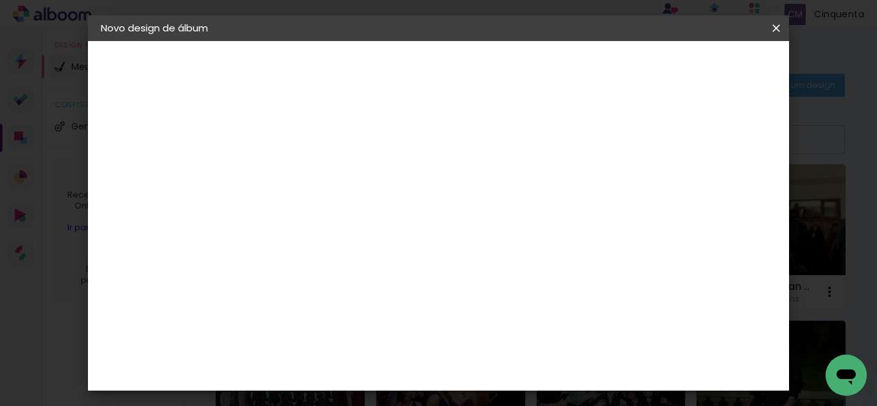
type input "0"
type paper-input "0"
click at [316, 150] on input "0" at bounding box center [302, 147] width 44 height 16
type input "0"
click at [316, 150] on input "0" at bounding box center [302, 147] width 44 height 16
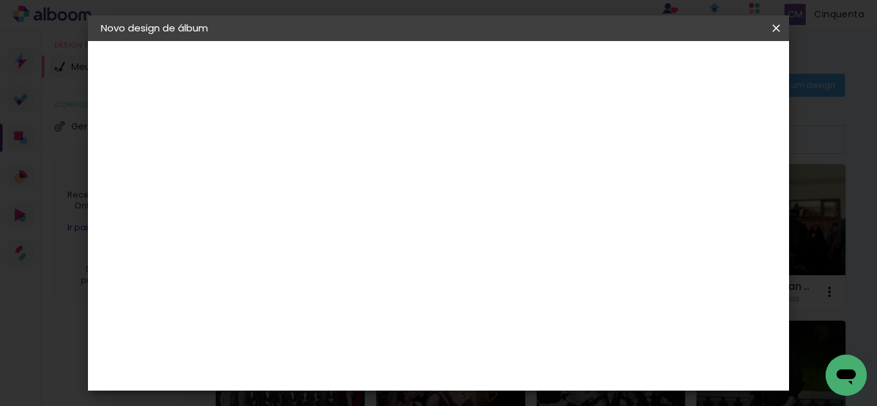
click at [586, 71] on span "Iniciar design" at bounding box center [567, 73] width 38 height 18
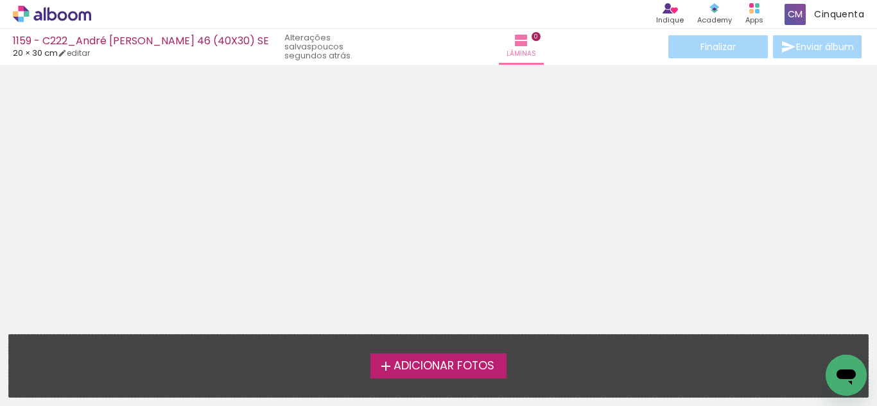
click at [404, 361] on span "Adicionar Fotos" at bounding box center [443, 367] width 101 height 12
click at [0, 0] on input "file" at bounding box center [0, 0] width 0 height 0
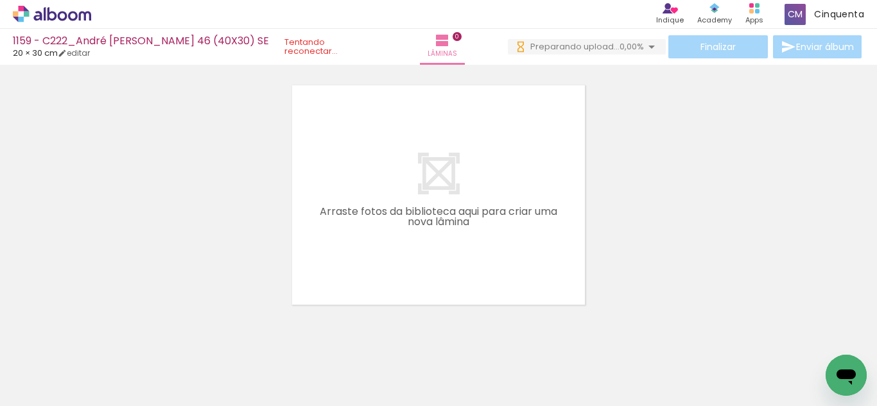
scroll to position [0, 2074]
click at [105, 353] on iron-horizontal-list at bounding box center [93, 366] width 26 height 80
click at [578, 49] on span "Preparando upload..." at bounding box center [574, 46] width 89 height 12
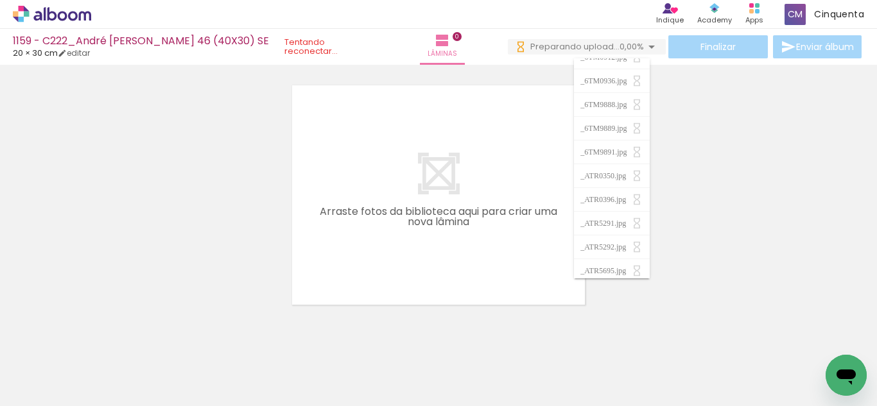
scroll to position [469, 0]
click at [594, 262] on div "_ATR5695.jpg" at bounding box center [604, 266] width 49 height 8
click at [637, 266] on iron-icon at bounding box center [636, 266] width 13 height 13
click at [604, 237] on paper-item "_ATR5292.jpg" at bounding box center [611, 243] width 75 height 24
click at [757, 233] on div at bounding box center [438, 179] width 877 height 252
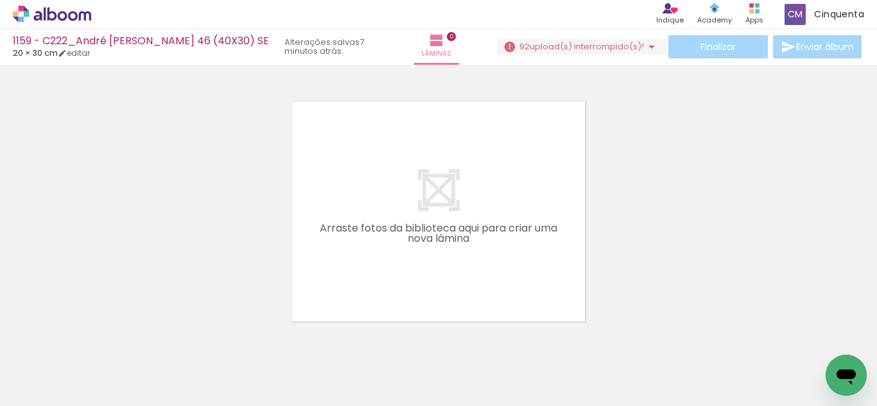
click at [71, 12] on icon at bounding box center [73, 16] width 10 height 10
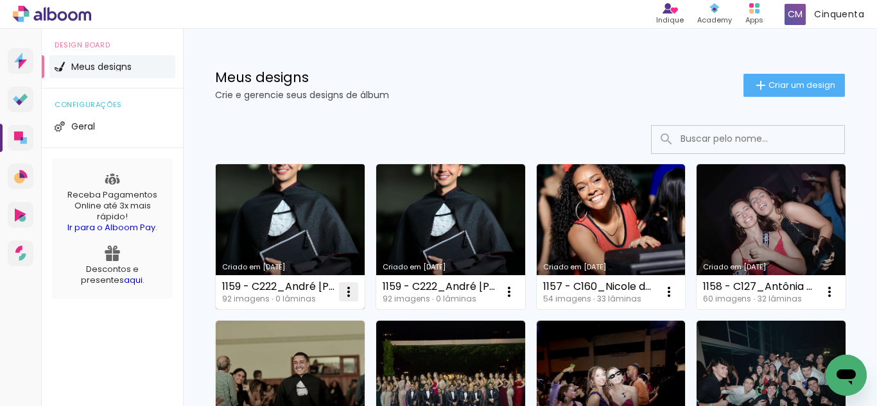
click at [348, 291] on iron-icon at bounding box center [348, 291] width 15 height 15
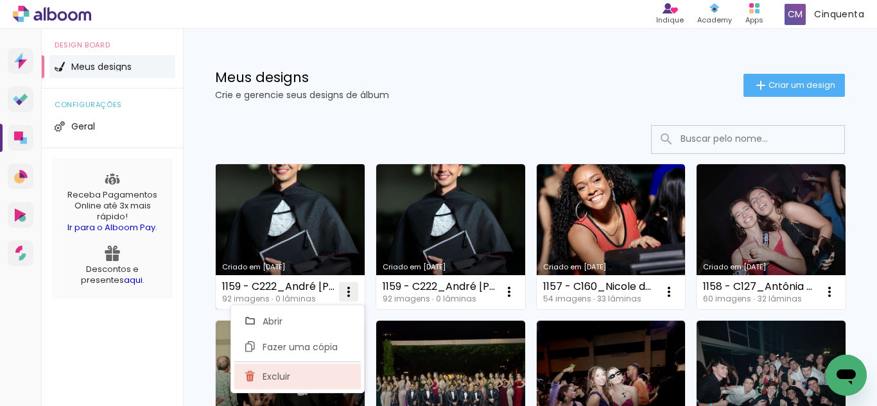
click at [318, 383] on paper-item "Excluir" at bounding box center [297, 377] width 126 height 26
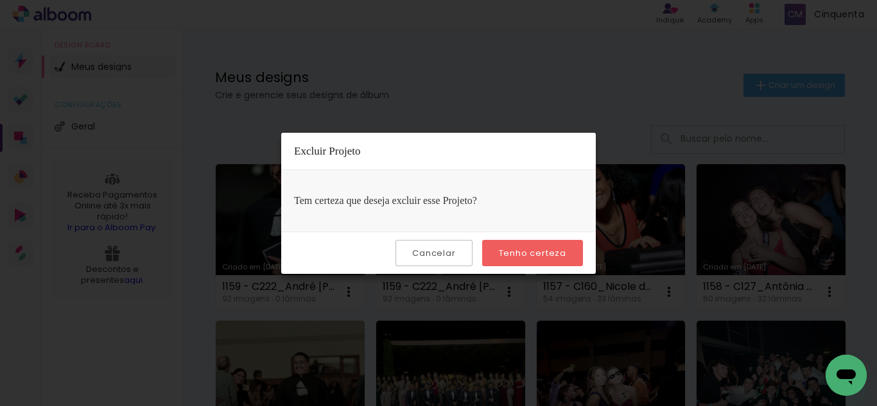
click at [0, 0] on slot "Tenho certeza" at bounding box center [0, 0] width 0 height 0
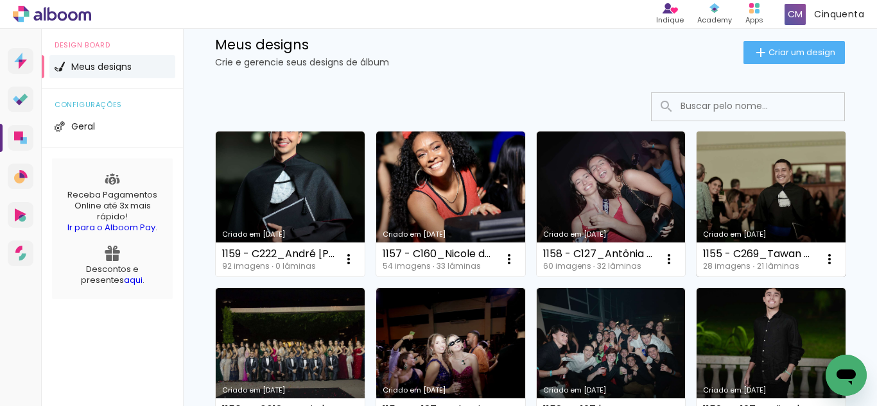
scroll to position [64, 0]
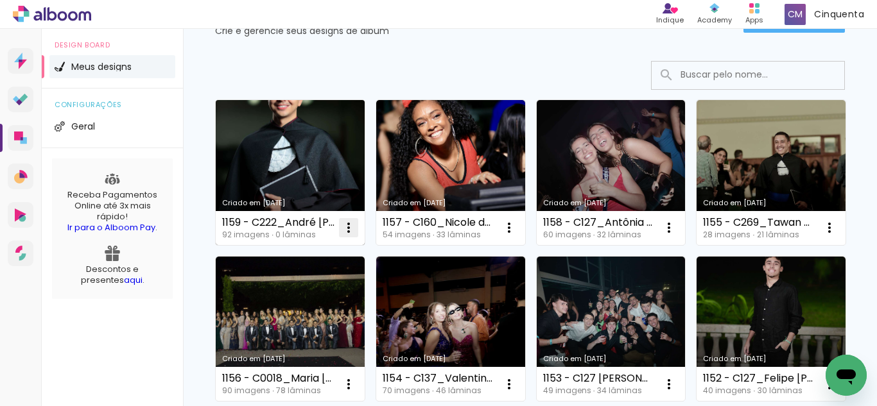
click at [345, 220] on iron-icon at bounding box center [348, 227] width 15 height 15
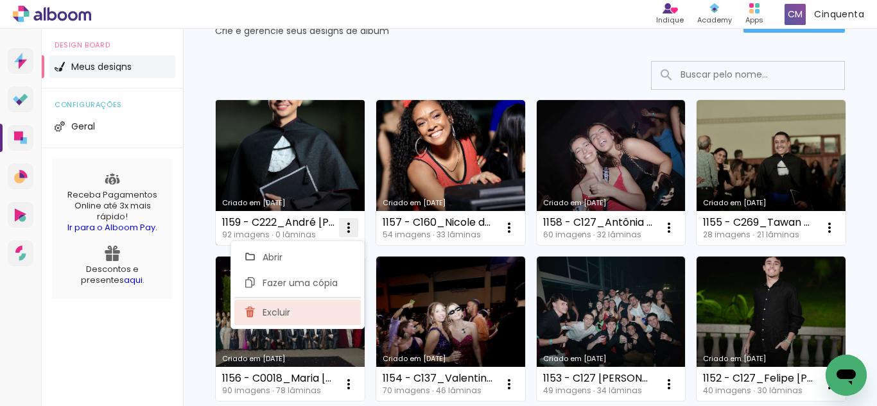
click at [299, 313] on paper-item "Excluir" at bounding box center [297, 313] width 126 height 26
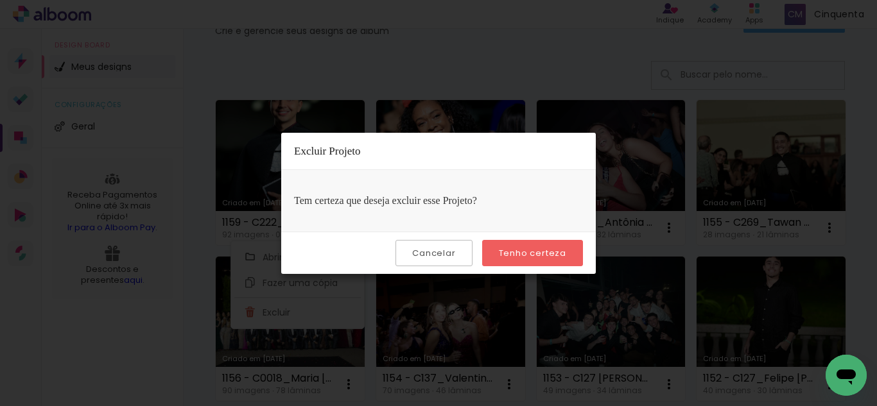
click at [488, 246] on paper-button "Tenho certeza" at bounding box center [532, 253] width 101 height 26
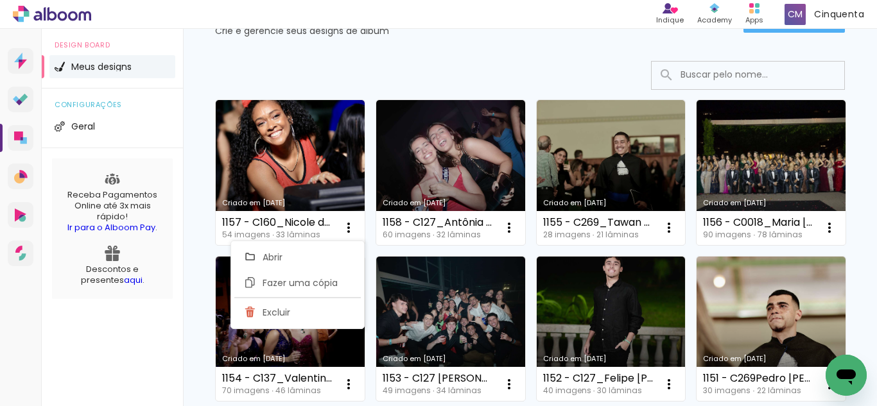
click at [363, 82] on div at bounding box center [530, 75] width 630 height 29
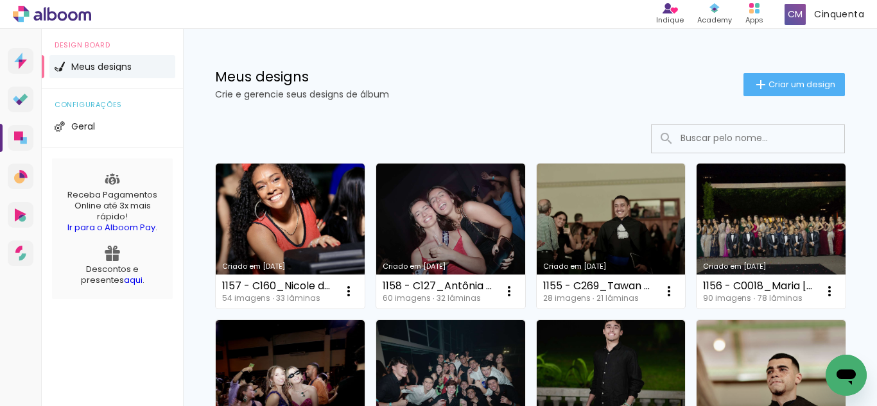
scroll to position [0, 0]
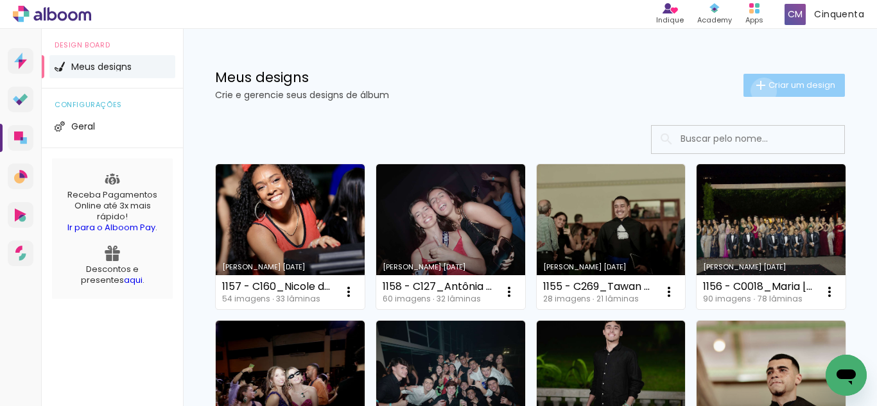
click at [753, 90] on iron-icon at bounding box center [760, 85] width 15 height 15
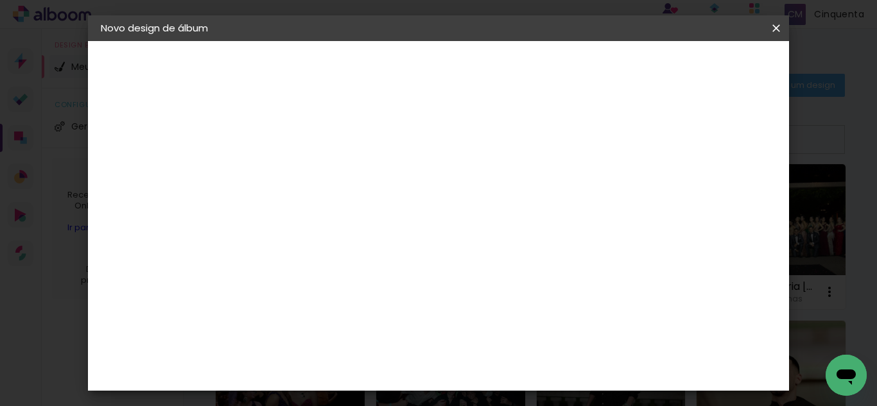
drag, startPoint x: 580, startPoint y: 16, endPoint x: 761, endPoint y: 26, distance: 181.2
click at [0, 0] on header "Novo design de álbum" at bounding box center [0, 0] width 0 height 0
click at [0, 0] on iron-icon at bounding box center [0, 0] width 0 height 0
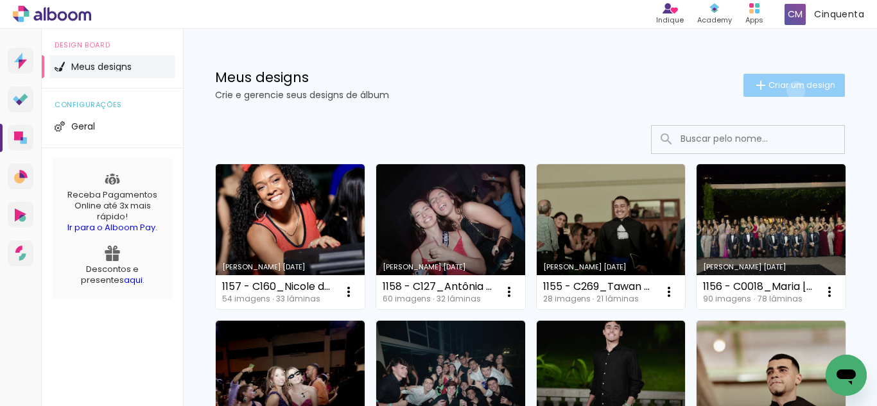
click at [784, 89] on span "Criar um design" at bounding box center [801, 85] width 67 height 8
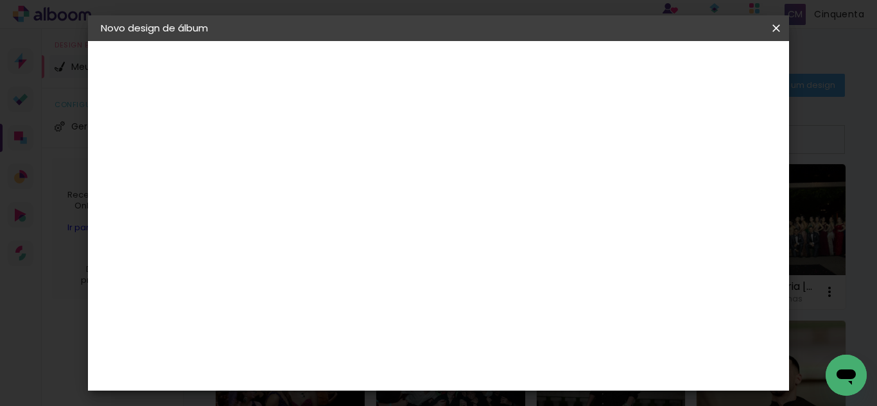
drag, startPoint x: 597, startPoint y: 178, endPoint x: 371, endPoint y: 169, distance: 226.1
click at [0, 0] on div at bounding box center [0, 0] width 0 height 0
click at [311, 172] on input "C222_Farmácia, Odontologia e Nutrição UFJF Julho 2025_Thais Maria Ferreira Mend…" at bounding box center [311, 172] width 0 height 20
click at [311, 172] on input "1161 - C222_Farmácia, Odontologia e Nutrição UFJF Julho 2025_Thais Maria Ferrei…" at bounding box center [311, 172] width 0 height 20
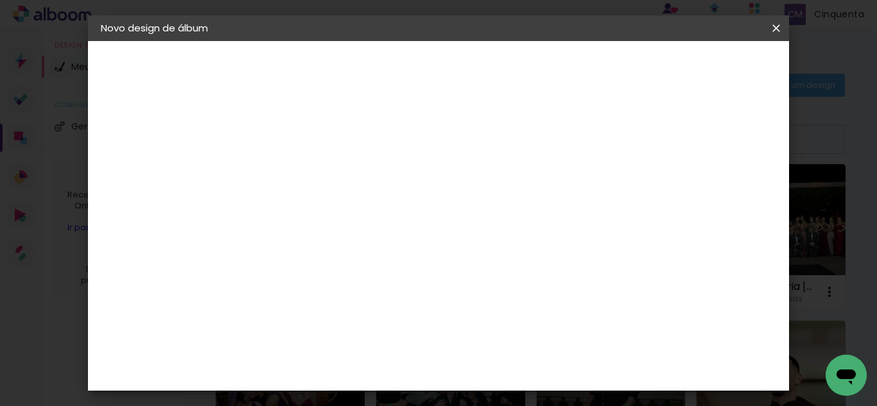
drag, startPoint x: 475, startPoint y: 176, endPoint x: 438, endPoint y: 189, distance: 38.8
click at [0, 0] on paper-input-container "Título do álbum 1161 - C222_Farmácia, Odontologia e Nutrição UFJF Julho 2025_Th…" at bounding box center [0, 0] width 0 height 0
click at [311, 170] on input "1161 - C222_Thais Maria Ferreira Mendonça" at bounding box center [311, 172] width 0 height 20
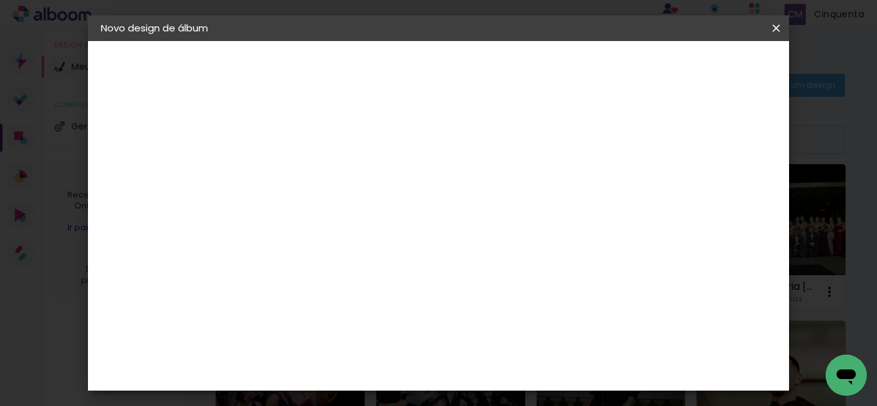
type input "1161 - C222_Thais Maria Ferreira Mendonça ("
type paper-input "1161 - C222_Thais Maria Ferreira Mendonça ("
drag, startPoint x: 655, startPoint y: 183, endPoint x: 640, endPoint y: 176, distance: 16.7
click at [0, 0] on div at bounding box center [0, 0] width 0 height 0
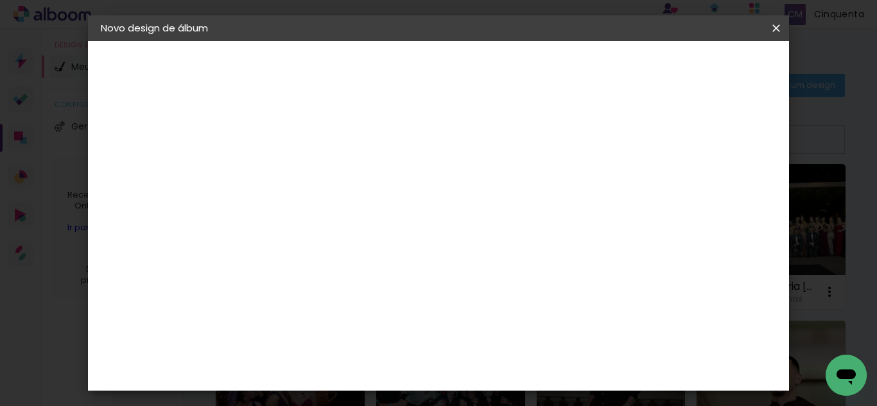
drag, startPoint x: 638, startPoint y: 176, endPoint x: 664, endPoint y: 173, distance: 26.5
click at [0, 0] on div at bounding box center [0, 0] width 0 height 0
click at [311, 175] on input "1161 - C222_Thais Maria Ferreira Mendonça (" at bounding box center [311, 172] width 0 height 20
drag, startPoint x: 429, startPoint y: 174, endPoint x: 679, endPoint y: 176, distance: 249.7
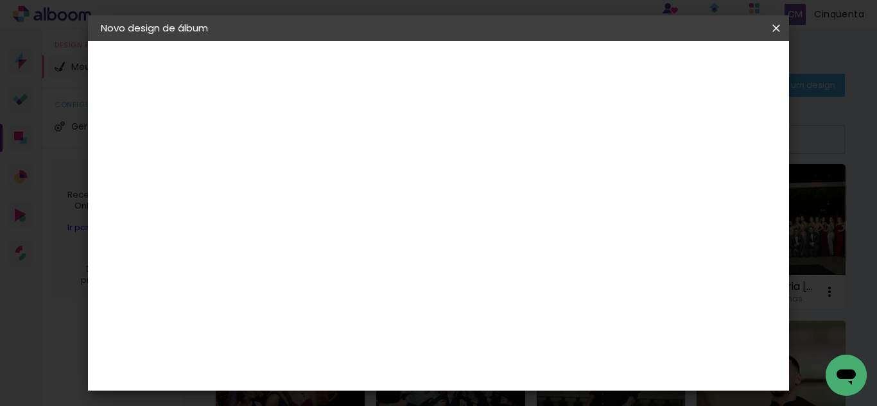
click at [0, 0] on div "Informações Dê um título ao seu álbum. Avançar" at bounding box center [0, 0] width 0 height 0
click at [311, 172] on input "1161 - C222_Thais Maria Ferreira Mendonça (" at bounding box center [311, 172] width 0 height 20
type input "1161 - C222_Thais [PERSON_NAME] (40X30CM) EK"
type paper-input "1161 - C222_Thais [PERSON_NAME] (40X30CM) EK"
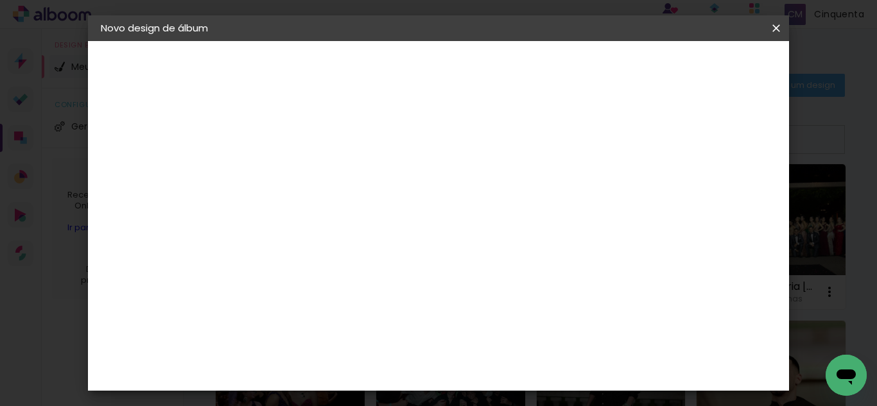
scroll to position [0, 0]
click at [442, 57] on paper-button "Avançar" at bounding box center [410, 68] width 63 height 22
click at [551, 184] on paper-item "Tamanho Livre" at bounding box center [488, 195] width 123 height 28
click at [0, 0] on slot "Avançar" at bounding box center [0, 0] width 0 height 0
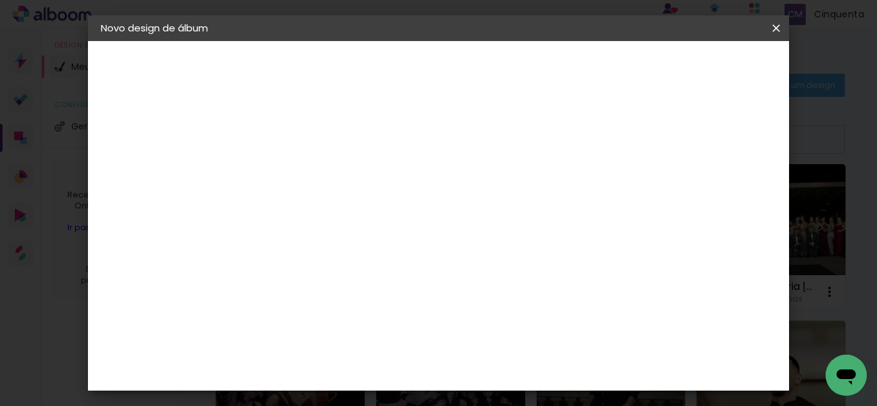
click at [519, 346] on input "60" at bounding box center [508, 347] width 33 height 19
type input "400"
type paper-input "400"
drag, startPoint x: 722, startPoint y: 315, endPoint x: 697, endPoint y: 320, distance: 25.6
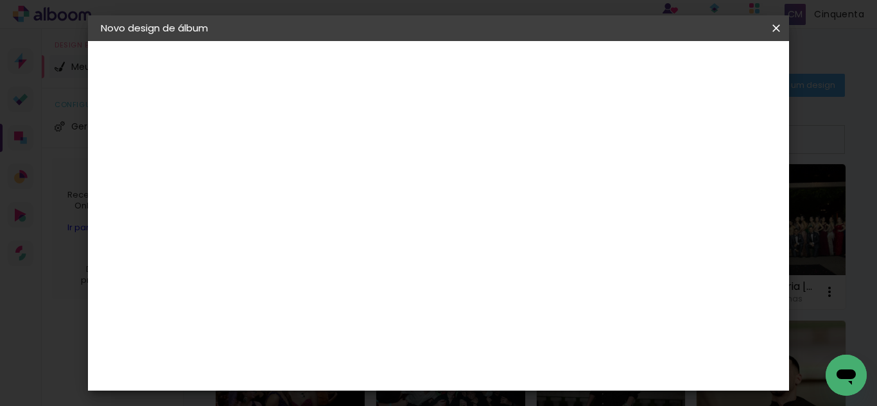
type input "1"
type paper-input "1"
click at [706, 203] on input "1" at bounding box center [717, 193] width 23 height 19
click at [724, 204] on div at bounding box center [728, 203] width 42 height 1
type input "0"
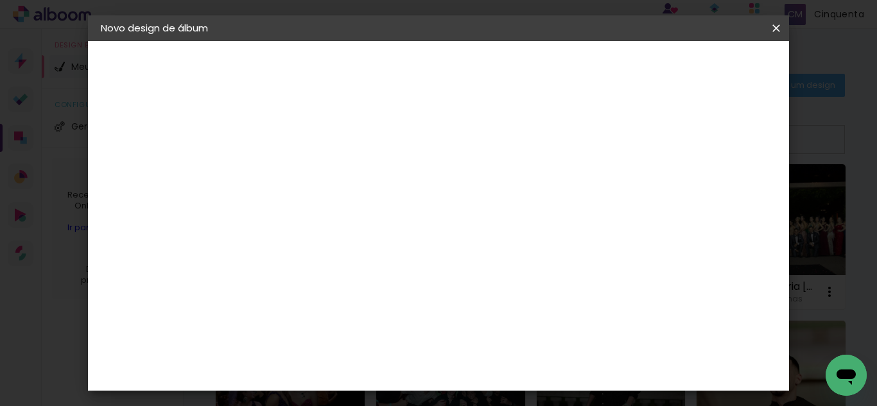
click at [723, 200] on input "0" at bounding box center [718, 193] width 23 height 19
type input "1"
type paper-input "1"
click at [321, 148] on input "1" at bounding box center [302, 147] width 44 height 16
type input "0"
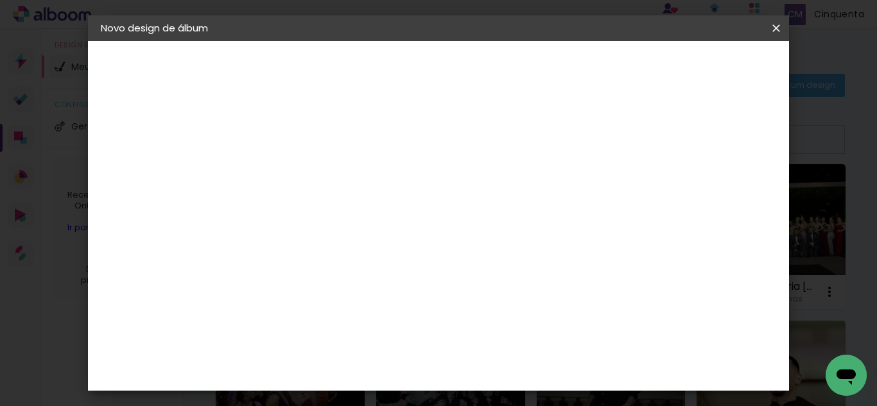
type paper-input "0"
click at [320, 151] on input "0" at bounding box center [302, 147] width 44 height 16
click at [420, 195] on span "200" at bounding box center [417, 200] width 30 height 19
click at [429, 195] on span "200" at bounding box center [417, 200] width 30 height 19
click at [427, 200] on span "200" at bounding box center [417, 200] width 30 height 19
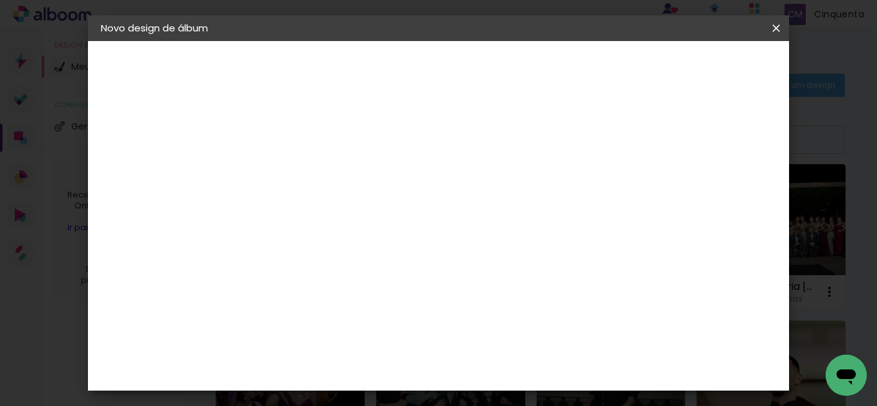
click at [416, 200] on span "200" at bounding box center [417, 200] width 30 height 19
click at [415, 200] on span "200" at bounding box center [417, 200] width 30 height 19
drag, startPoint x: 414, startPoint y: 200, endPoint x: 326, endPoint y: 239, distance: 96.5
click at [405, 203] on span "200" at bounding box center [417, 200] width 30 height 19
click at [326, 239] on div "200 cm cm cm mm A maioria das encadernadoras sugere 5mm de sangria." at bounding box center [491, 213] width 473 height 103
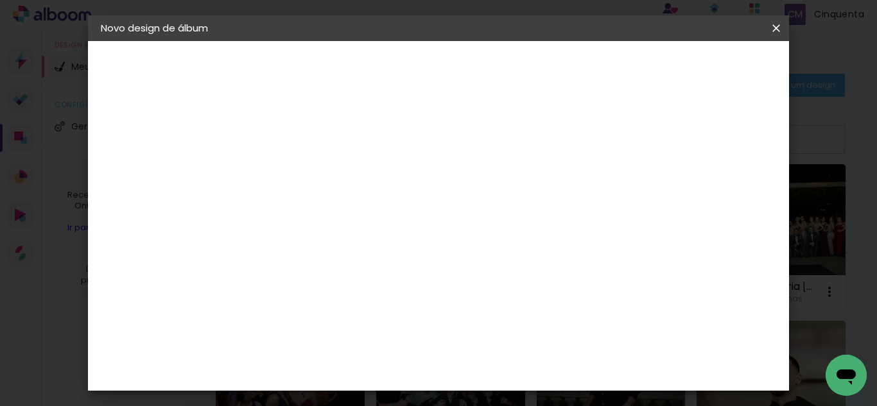
click at [408, 320] on div "cm" at bounding box center [517, 311] width 370 height 45
click at [519, 312] on input "400" at bounding box center [508, 311] width 33 height 19
type input "40"
type paper-input "40"
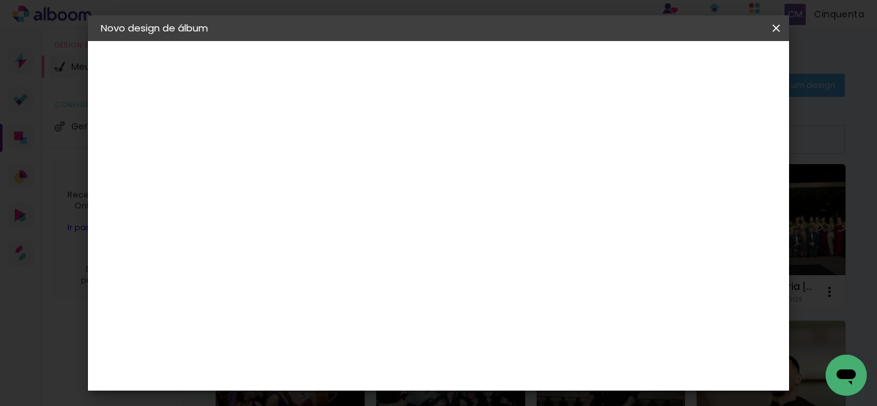
click at [586, 64] on span "Iniciar design" at bounding box center [567, 73] width 38 height 18
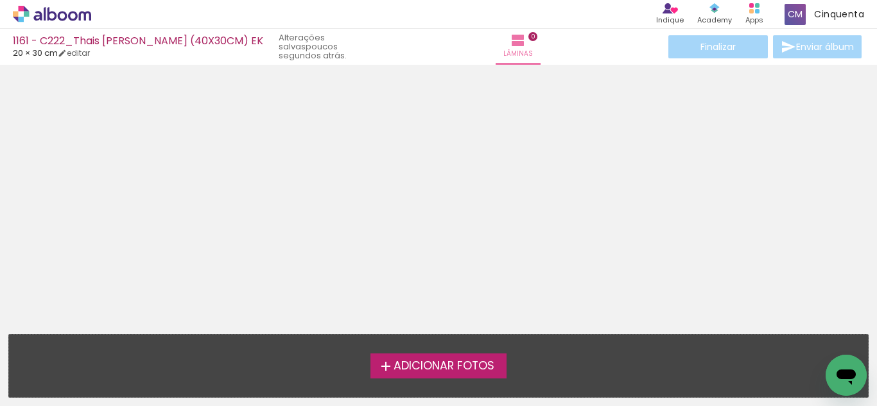
click at [446, 372] on span "Adicionar Fotos" at bounding box center [443, 367] width 101 height 12
click at [0, 0] on input "file" at bounding box center [0, 0] width 0 height 0
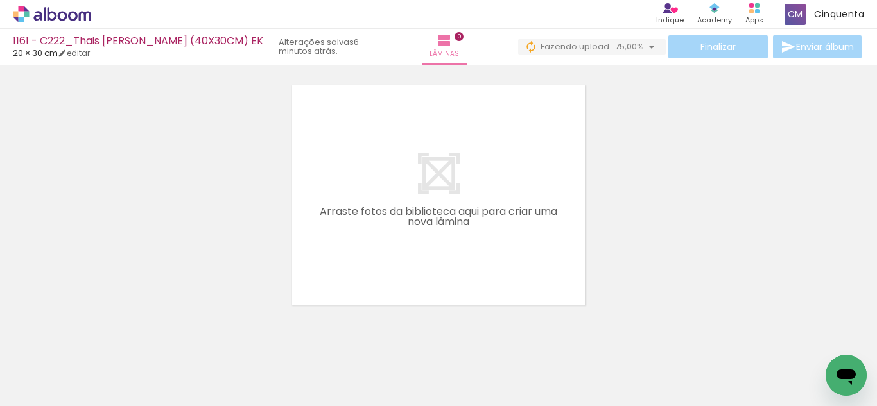
click at [435, 103] on quentale-layouter at bounding box center [438, 194] width 293 height 219
click at [598, 49] on span "upload(s) interrompido(s)!" at bounding box center [586, 46] width 114 height 12
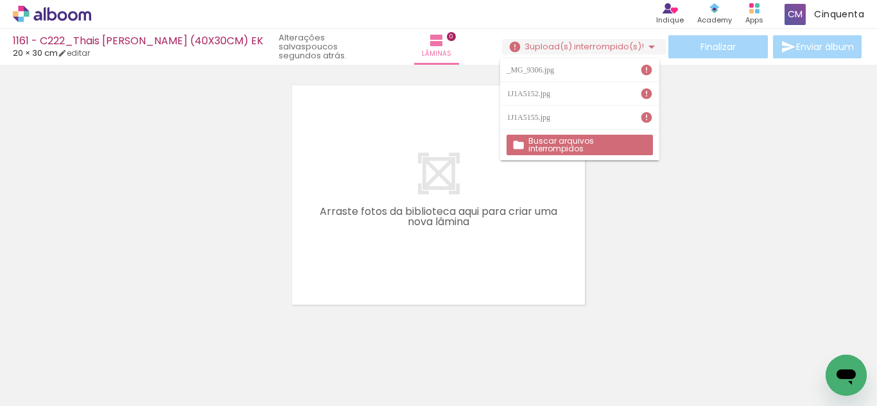
click at [640, 117] on iron-icon at bounding box center [646, 117] width 13 height 13
drag, startPoint x: 640, startPoint y: 111, endPoint x: 633, endPoint y: 82, distance: 30.4
click at [640, 107] on paper-item "1J1A5155.jpg" at bounding box center [579, 118] width 159 height 24
click at [636, 83] on div "_MG_9306.jpg 1J1A5152.jpg 1J1A5155.jpg" at bounding box center [579, 93] width 159 height 71
click at [0, 0] on slot "Buscar arquivos interrompidos" at bounding box center [0, 0] width 0 height 0
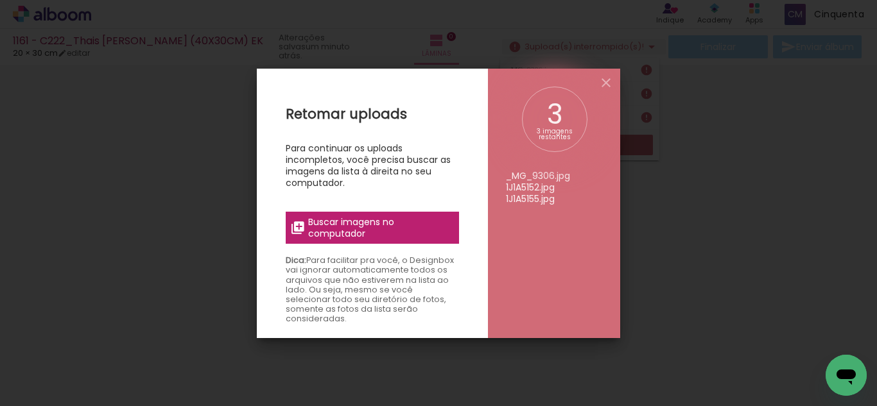
click at [390, 218] on span "Buscar imagens no computador" at bounding box center [379, 227] width 143 height 23
click at [0, 0] on input "file" at bounding box center [0, 0] width 0 height 0
click at [606, 87] on iron-icon at bounding box center [605, 82] width 15 height 15
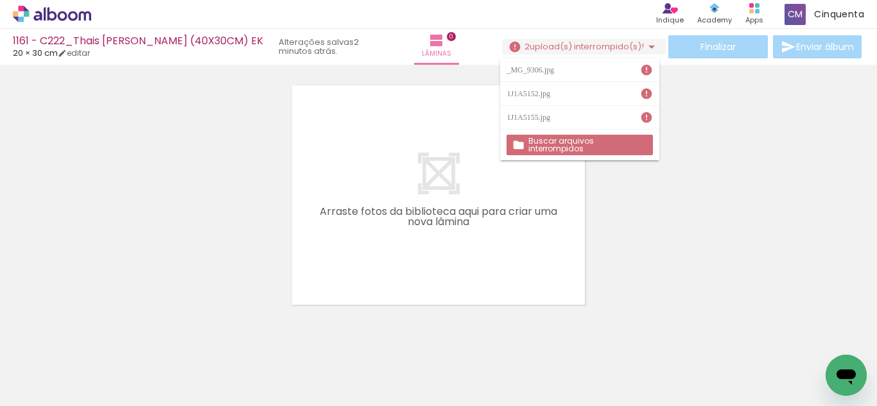
click at [599, 165] on div at bounding box center [438, 179] width 877 height 252
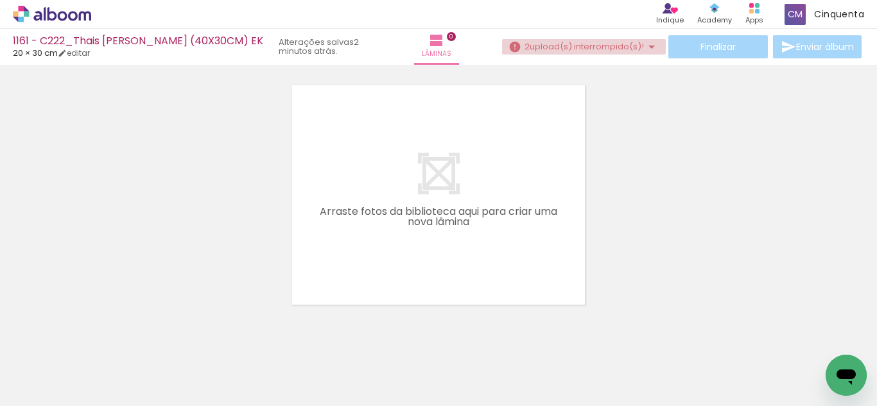
click at [605, 47] on span "upload(s) interrompido(s)!" at bounding box center [586, 46] width 114 height 12
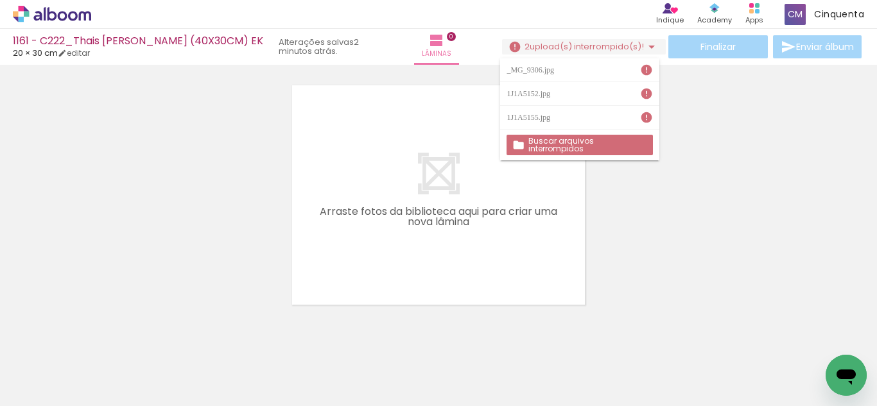
click at [645, 74] on iron-icon at bounding box center [646, 70] width 13 height 13
click at [0, 0] on slot "Buscar arquivos interrompidos" at bounding box center [0, 0] width 0 height 0
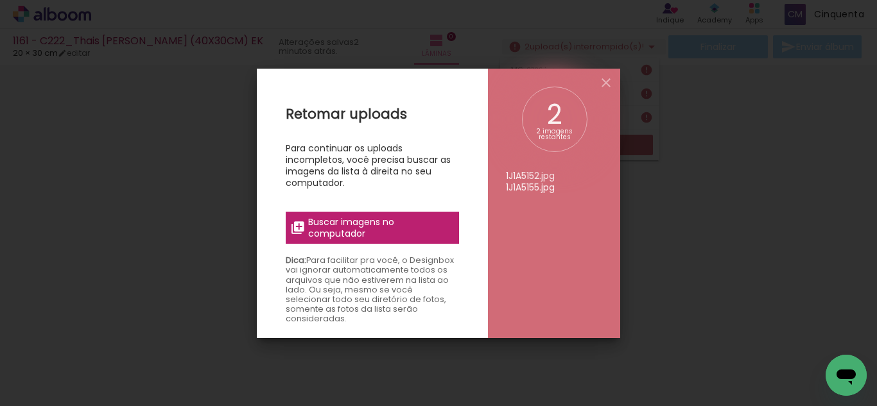
click at [414, 229] on span "Buscar imagens no computador" at bounding box center [379, 227] width 143 height 23
click at [0, 0] on input "file" at bounding box center [0, 0] width 0 height 0
click at [611, 82] on iron-icon at bounding box center [605, 82] width 15 height 15
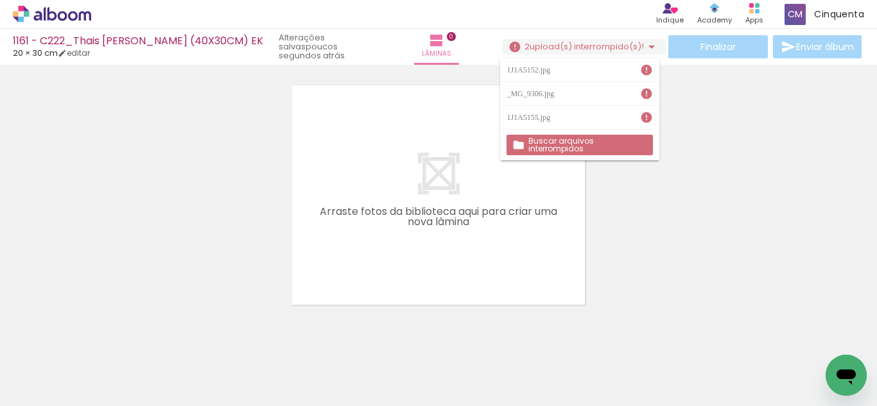
click at [655, 166] on div at bounding box center [438, 179] width 877 height 252
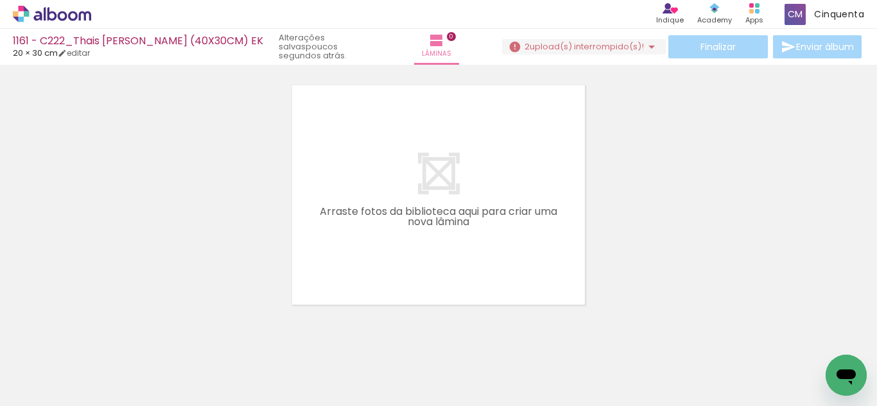
scroll to position [0, 5845]
click at [548, 52] on span "upload(s) interrompido(s)!" at bounding box center [586, 46] width 114 height 12
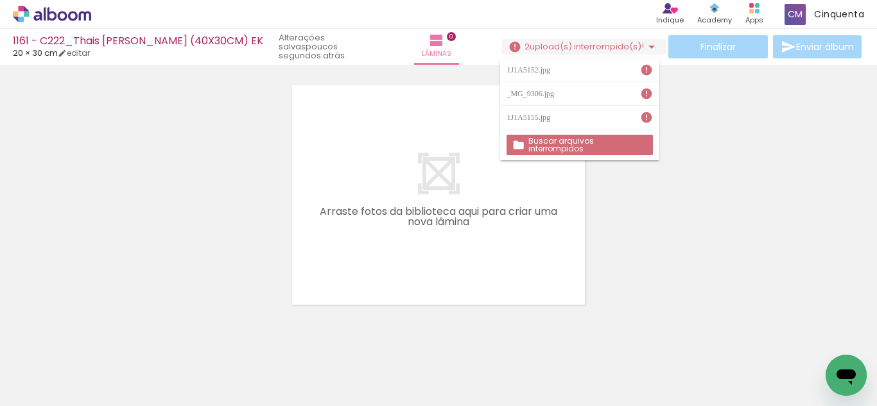
drag, startPoint x: 560, startPoint y: 68, endPoint x: 601, endPoint y: 71, distance: 41.8
click at [553, 71] on div "1J1A5152.jpg" at bounding box center [529, 70] width 47 height 8
drag, startPoint x: 646, startPoint y: 68, endPoint x: 639, endPoint y: 89, distance: 22.3
click at [646, 69] on iron-icon at bounding box center [646, 70] width 13 height 13
click at [601, 157] on div "Buscar arquivos interrompidos" at bounding box center [579, 145] width 159 height 31
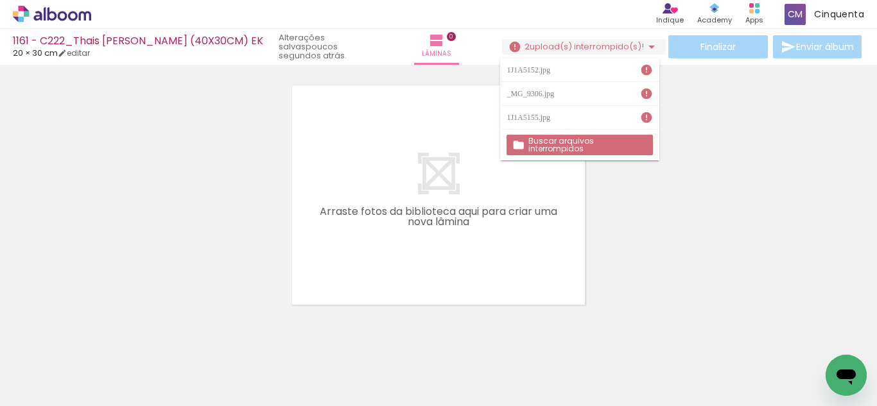
click at [0, 0] on slot "Buscar arquivos interrompidos" at bounding box center [0, 0] width 0 height 0
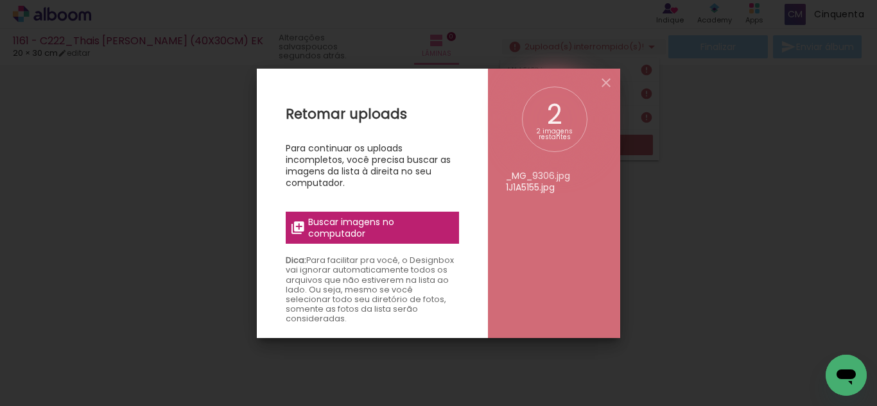
click at [371, 237] on span "Buscar imagens no computador" at bounding box center [379, 227] width 143 height 23
click at [0, 0] on input "file" at bounding box center [0, 0] width 0 height 0
click at [605, 82] on iron-icon at bounding box center [605, 82] width 15 height 15
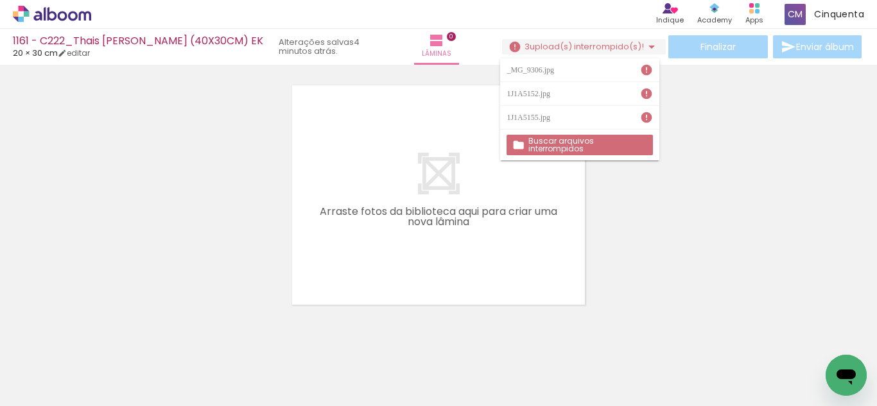
click at [55, 20] on icon at bounding box center [52, 13] width 10 height 13
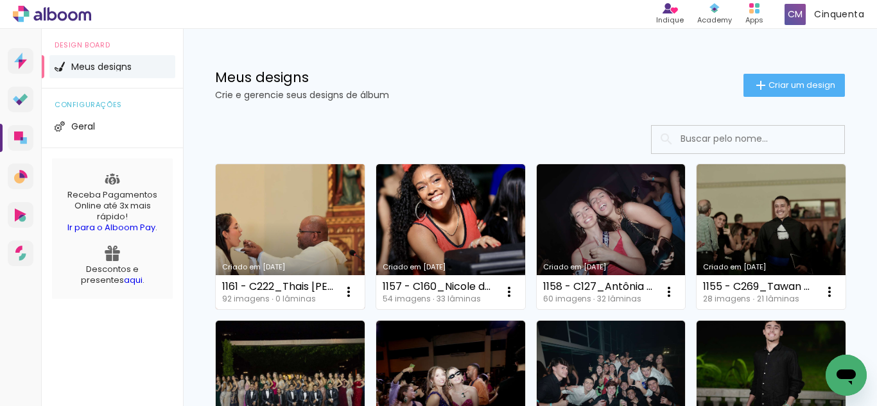
click at [328, 232] on link "Criado em [DATE]" at bounding box center [290, 236] width 149 height 145
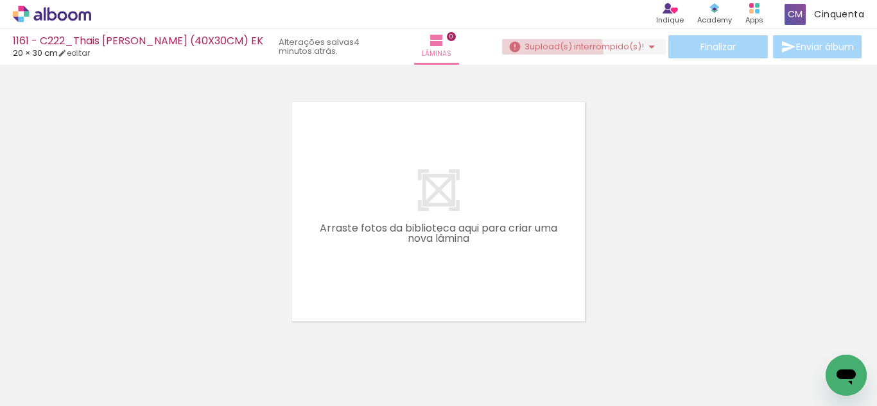
click at [539, 52] on span "upload(s) interrompido(s)!" at bounding box center [586, 46] width 114 height 12
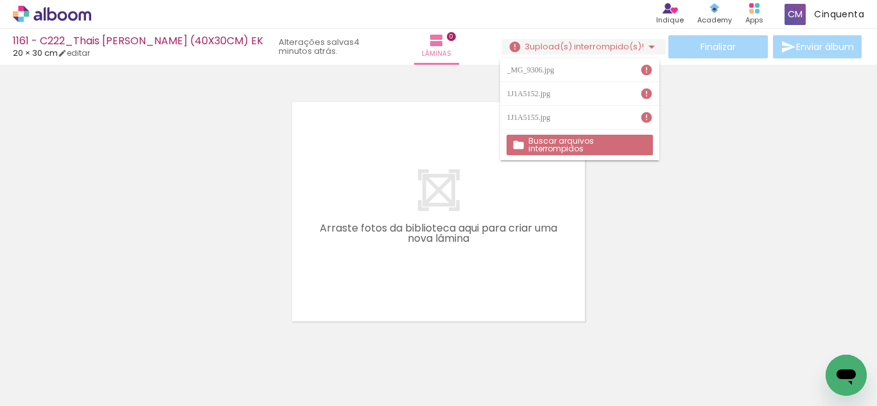
click at [538, 74] on div "_MG_9306.jpg" at bounding box center [531, 70] width 51 height 8
click at [0, 0] on slot "Buscar arquivos interrompidos" at bounding box center [0, 0] width 0 height 0
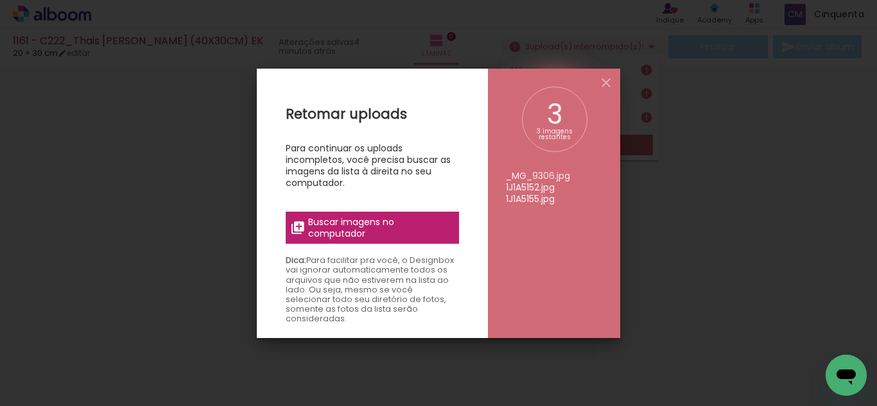
click at [383, 225] on span "Buscar imagens no computador" at bounding box center [379, 227] width 143 height 23
click at [0, 0] on input "file" at bounding box center [0, 0] width 0 height 0
click at [601, 86] on iron-icon at bounding box center [605, 82] width 15 height 15
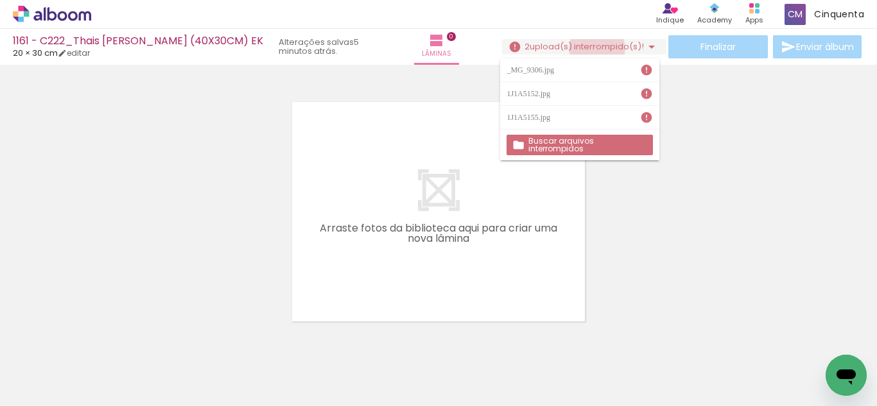
click at [591, 48] on span "upload(s) interrompido(s)!" at bounding box center [586, 46] width 114 height 12
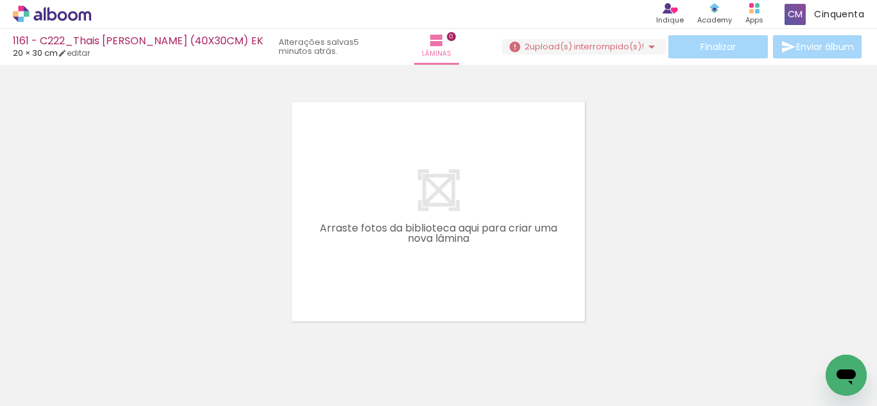
click at [57, 386] on span "Adicionar Fotos" at bounding box center [45, 389] width 39 height 14
click at [0, 0] on input "file" at bounding box center [0, 0] width 0 height 0
click at [537, 40] on paper-button "3 upload(s) interrompido(s)! 96,74%" at bounding box center [584, 46] width 164 height 15
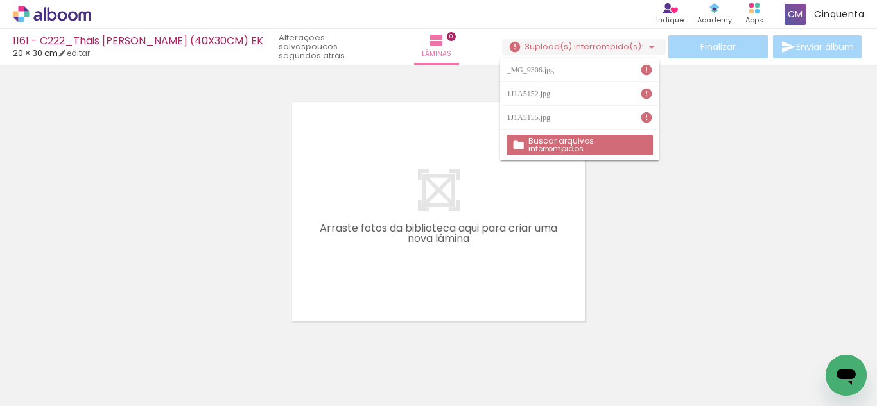
click at [105, 397] on iron-horizontal-list at bounding box center [93, 366] width 26 height 80
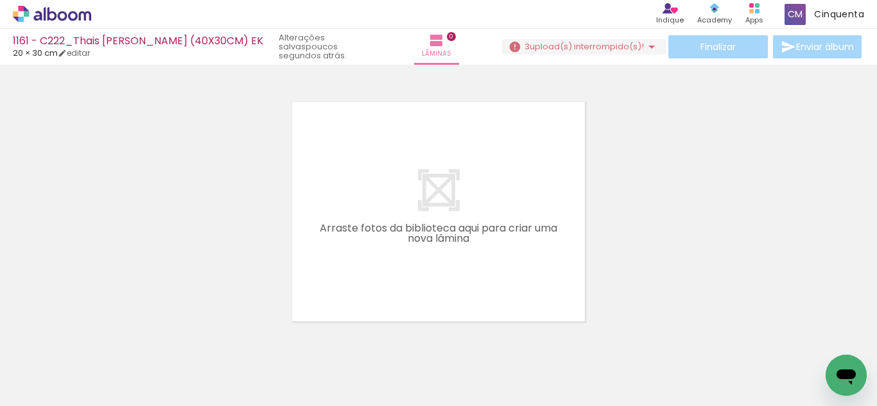
scroll to position [0, 5845]
click at [536, 42] on span "upload(s) interrompido(s)!" at bounding box center [586, 46] width 114 height 12
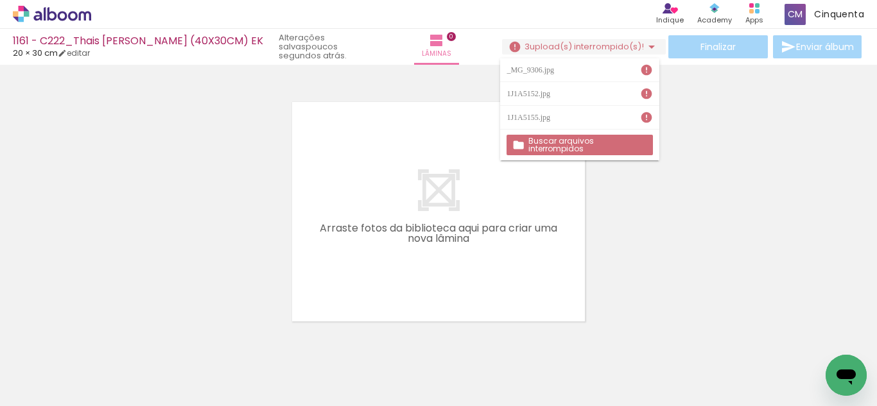
drag, startPoint x: 533, startPoint y: 67, endPoint x: 427, endPoint y: 151, distance: 135.7
click at [427, 0] on div "1161 - C222_Thais [PERSON_NAME] (40X30CM) EK 20 × 30 cm editar poucos segundos …" at bounding box center [438, 0] width 877 height 0
drag, startPoint x: 570, startPoint y: 74, endPoint x: 548, endPoint y: 138, distance: 67.8
click at [549, 141] on div "_MG_9306.jpg 1J1A5152.jpg 1J1A5155.jpg Buscar arquivos interrompidos" at bounding box center [579, 109] width 159 height 102
drag, startPoint x: 529, startPoint y: 119, endPoint x: 575, endPoint y: 137, distance: 49.8
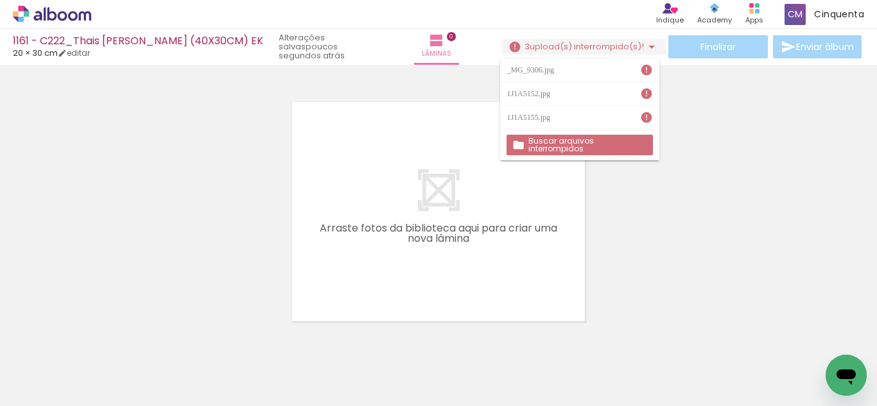
click at [575, 137] on div "_MG_9306.jpg 1J1A5152.jpg 1J1A5155.jpg Buscar arquivos interrompidos" at bounding box center [579, 109] width 159 height 102
drag, startPoint x: 412, startPoint y: 268, endPoint x: 358, endPoint y: 273, distance: 54.1
click at [395, 268] on quentale-layouter at bounding box center [438, 211] width 293 height 219
click at [64, 390] on span "Adicionar Fotos" at bounding box center [45, 389] width 39 height 14
click at [0, 0] on input "file" at bounding box center [0, 0] width 0 height 0
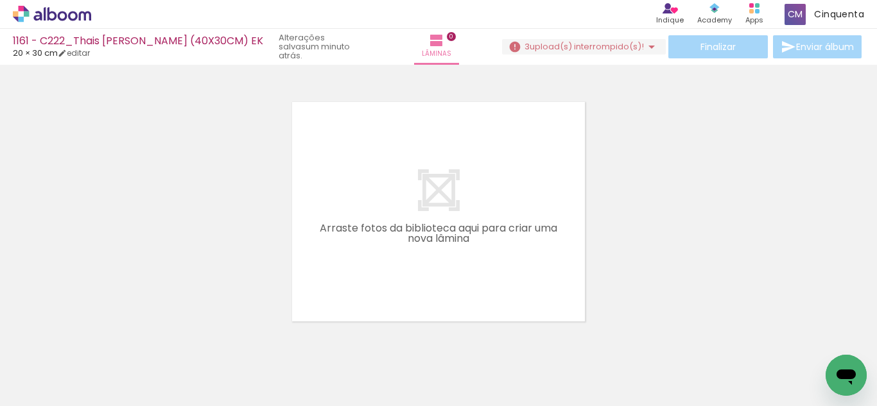
click at [551, 55] on div "Finalizar Enviar álbum" at bounding box center [683, 46] width 362 height 23
click at [546, 46] on span "upload(s) interrompido(s)!" at bounding box center [586, 46] width 114 height 12
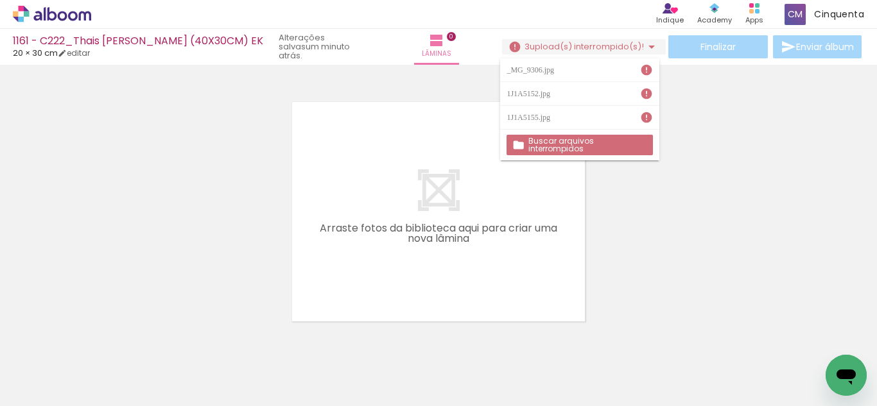
click at [543, 43] on span "upload(s) interrompido(s)!" at bounding box center [586, 46] width 114 height 12
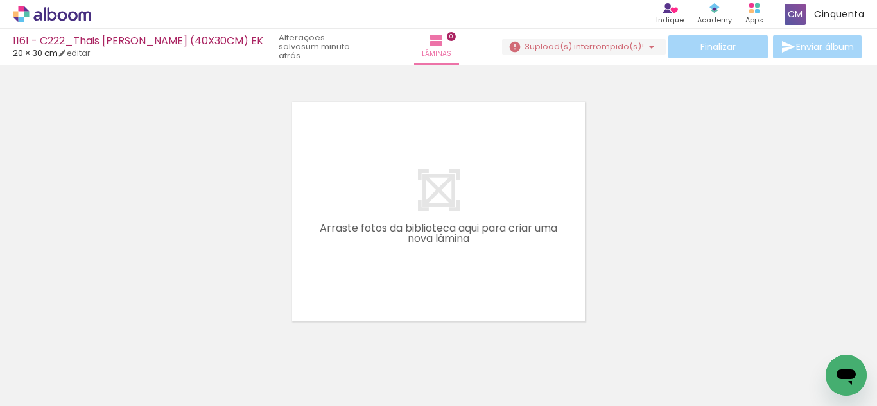
click at [53, 393] on span "Adicionar Fotos" at bounding box center [45, 389] width 39 height 14
click at [0, 0] on input "file" at bounding box center [0, 0] width 0 height 0
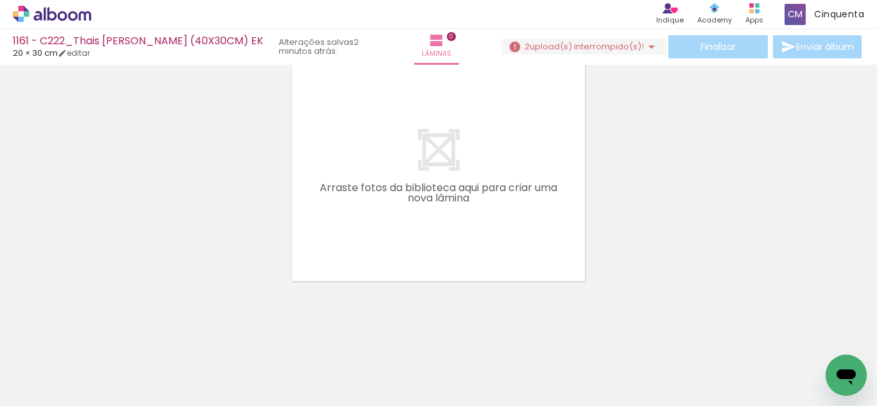
scroll to position [0, 3805]
click at [613, 43] on span "upload(s) interrompido(s)!" at bounding box center [586, 46] width 114 height 12
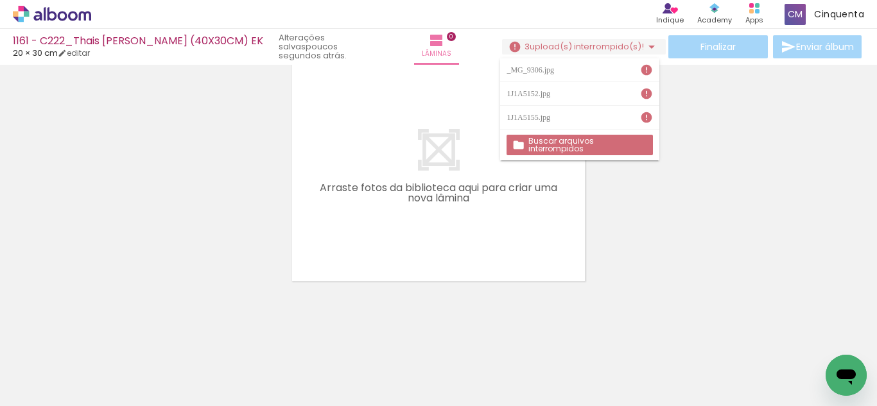
click at [577, 255] on quentale-layouter at bounding box center [438, 171] width 293 height 219
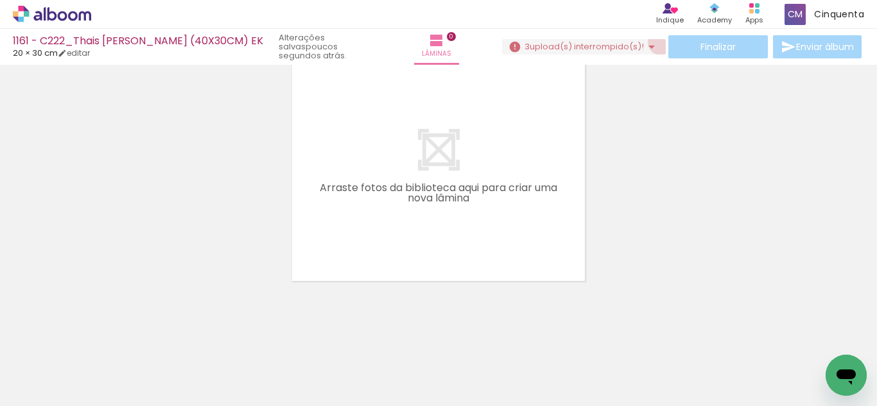
click at [655, 42] on paper-button "3 upload(s) interrompido(s)! 96,74%" at bounding box center [584, 46] width 164 height 15
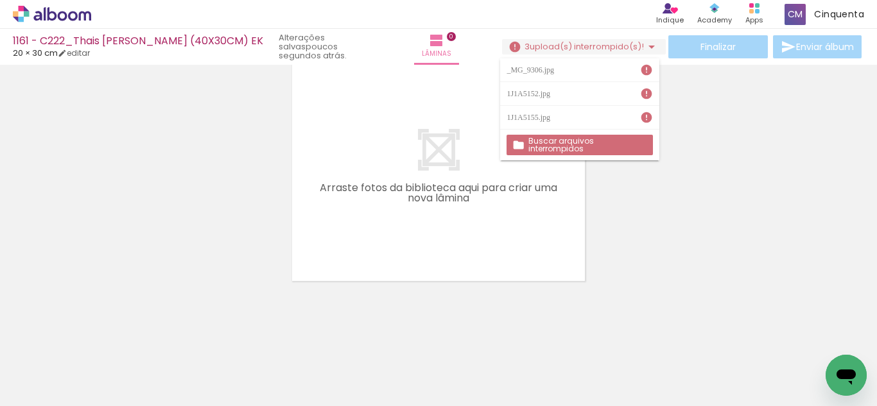
drag, startPoint x: 555, startPoint y: 76, endPoint x: 554, endPoint y: 94, distance: 18.0
click at [556, 96] on div "_MG_9306.jpg 1J1A5152.jpg 1J1A5155.jpg" at bounding box center [579, 93] width 159 height 71
click at [535, 74] on div "_MG_9306.jpg" at bounding box center [531, 70] width 51 height 8
drag, startPoint x: 535, startPoint y: 74, endPoint x: 537, endPoint y: 99, distance: 25.1
click at [537, 84] on div "_MG_9306.jpg 1J1A5152.jpg 1J1A5155.jpg" at bounding box center [579, 93] width 159 height 71
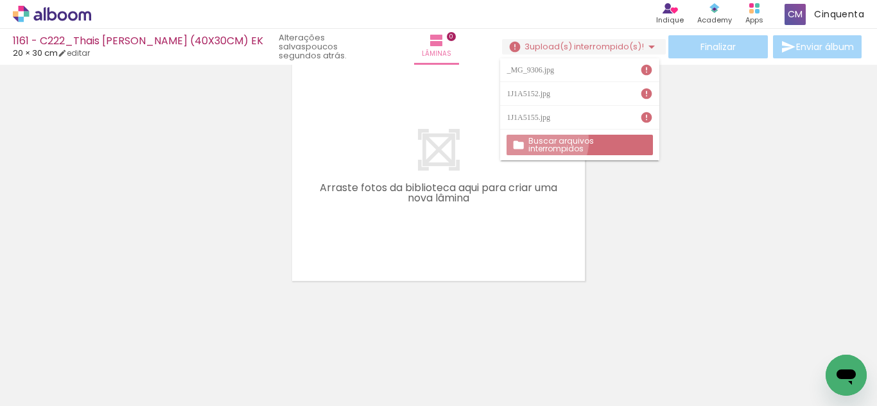
click at [0, 0] on slot "Buscar arquivos interrompidos" at bounding box center [0, 0] width 0 height 0
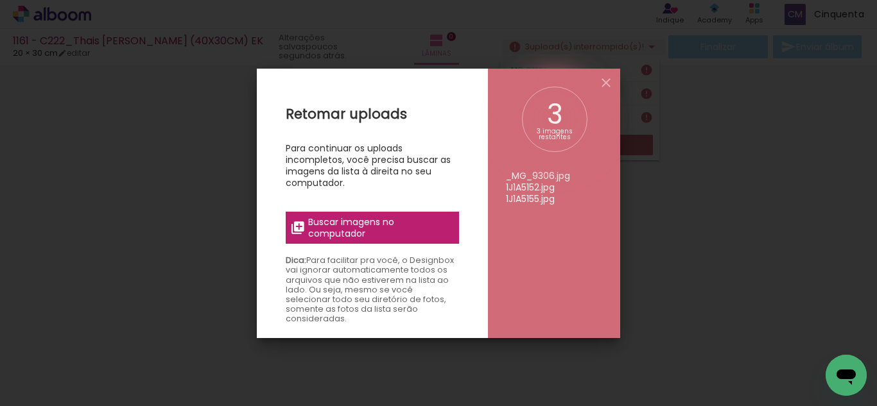
drag, startPoint x: 515, startPoint y: 195, endPoint x: 538, endPoint y: 202, distance: 24.0
click at [538, 202] on li "1J1A5155.jpg" at bounding box center [554, 199] width 96 height 12
click at [606, 76] on iron-icon at bounding box center [605, 82] width 15 height 15
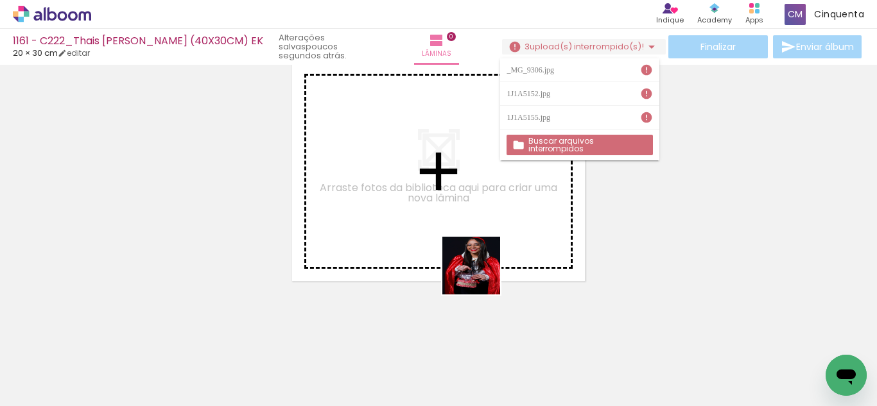
drag, startPoint x: 496, startPoint y: 321, endPoint x: 452, endPoint y: 208, distance: 121.3
click at [452, 192] on quentale-workspace at bounding box center [438, 203] width 877 height 406
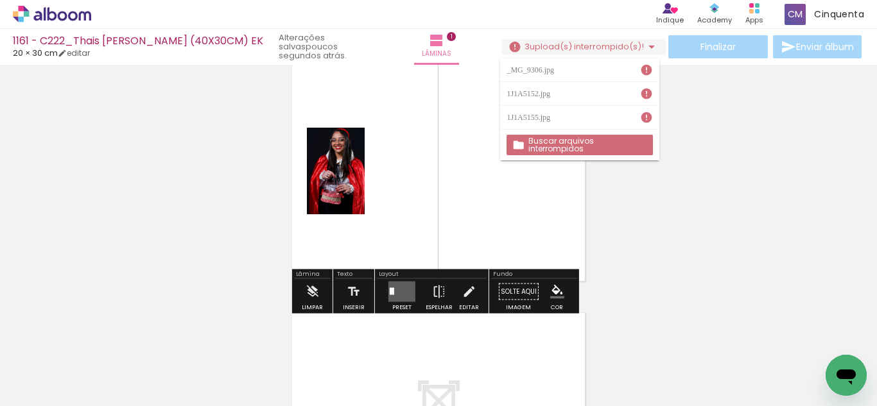
scroll to position [17, 0]
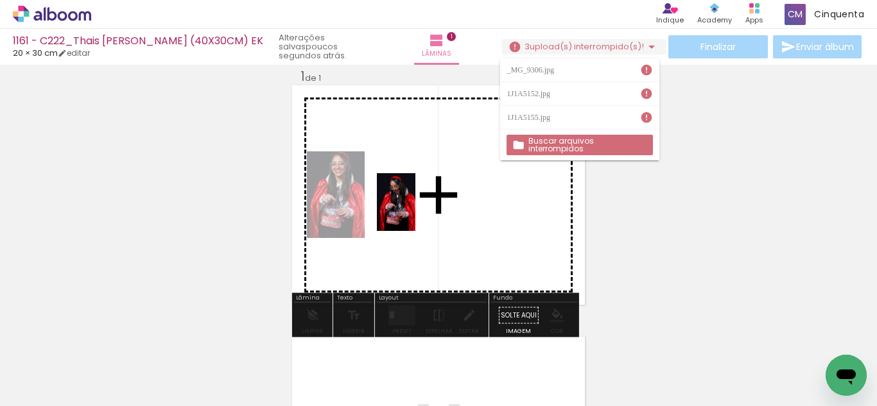
drag, startPoint x: 418, startPoint y: 356, endPoint x: 415, endPoint y: 211, distance: 145.1
click at [415, 211] on quentale-workspace at bounding box center [438, 203] width 877 height 406
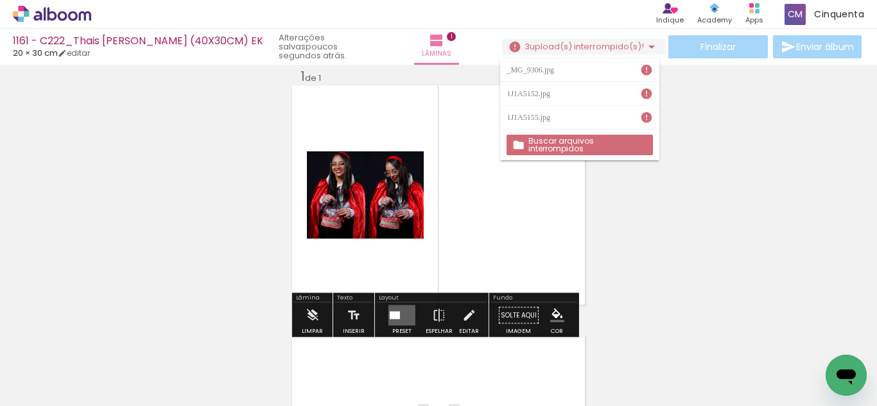
click at [397, 313] on div at bounding box center [397, 316] width 5 height 8
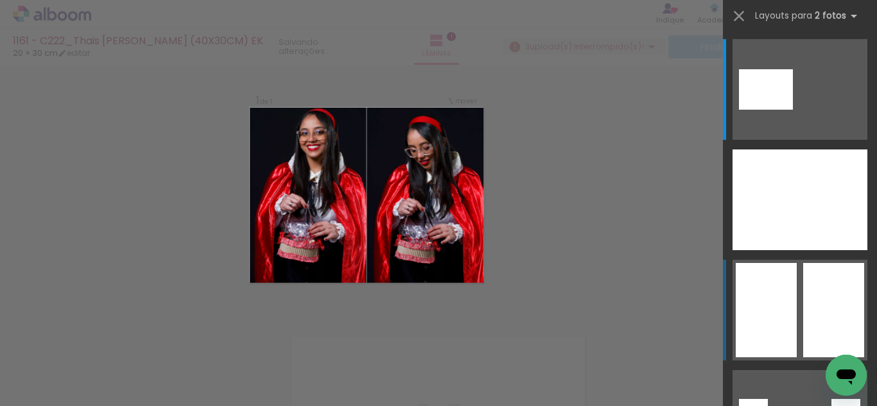
scroll to position [16, 0]
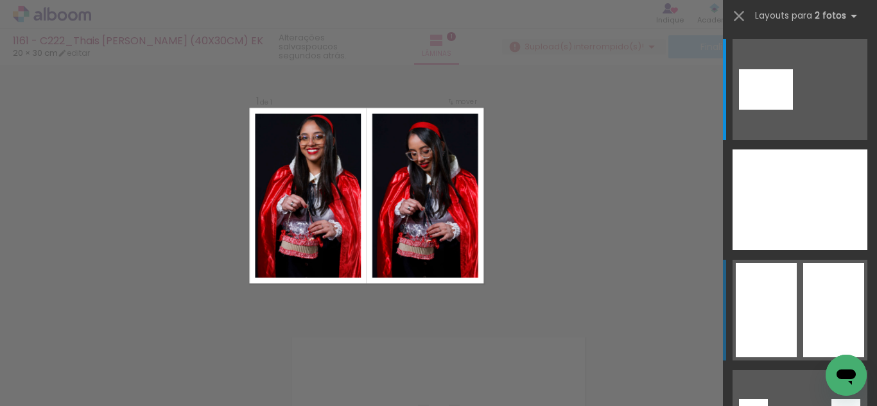
click at [766, 110] on div at bounding box center [752, 89] width 27 height 40
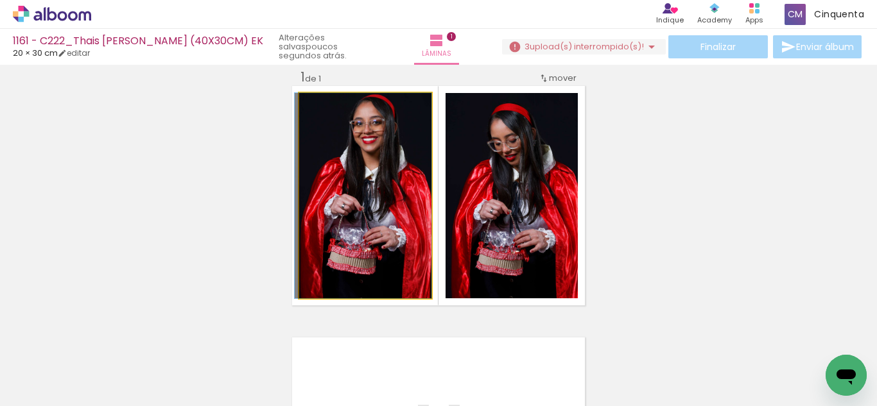
drag, startPoint x: 411, startPoint y: 191, endPoint x: 405, endPoint y: 217, distance: 26.5
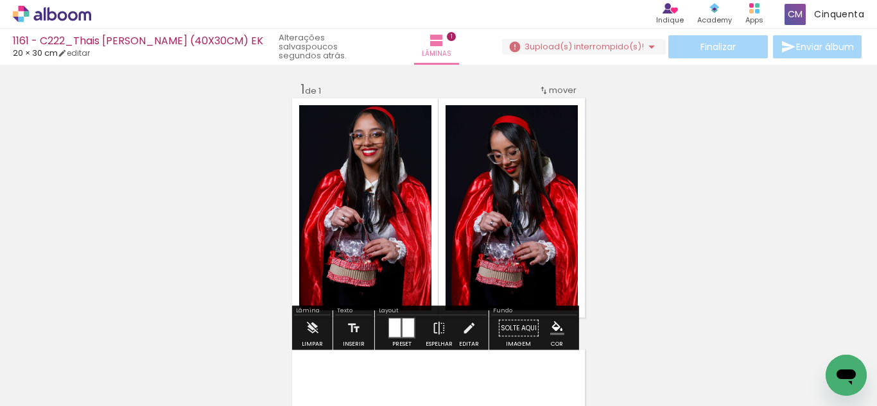
scroll to position [0, 0]
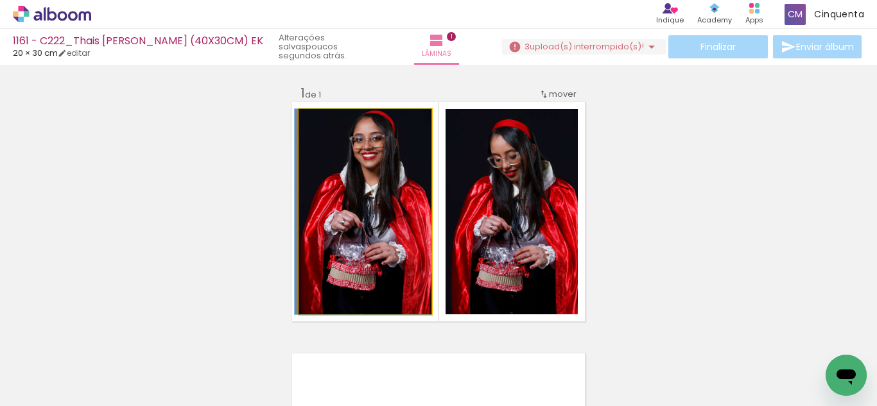
drag, startPoint x: 329, startPoint y: 215, endPoint x: 368, endPoint y: 189, distance: 47.2
click at [160, 218] on div "Inserir lâmina 1 de 1" at bounding box center [438, 321] width 877 height 504
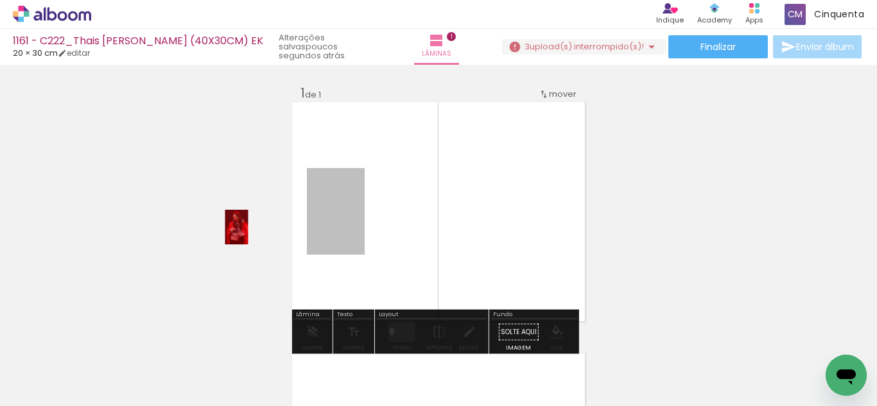
drag, startPoint x: 353, startPoint y: 212, endPoint x: 232, endPoint y: 227, distance: 122.3
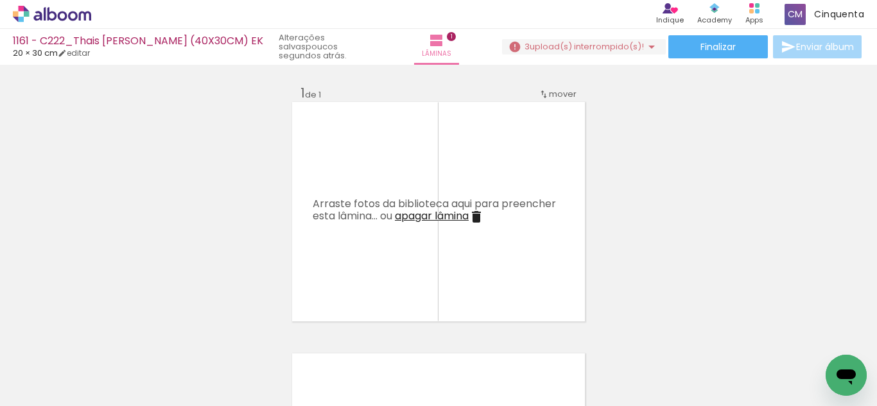
click at [556, 50] on span "upload(s) interrompido(s)!" at bounding box center [586, 46] width 114 height 12
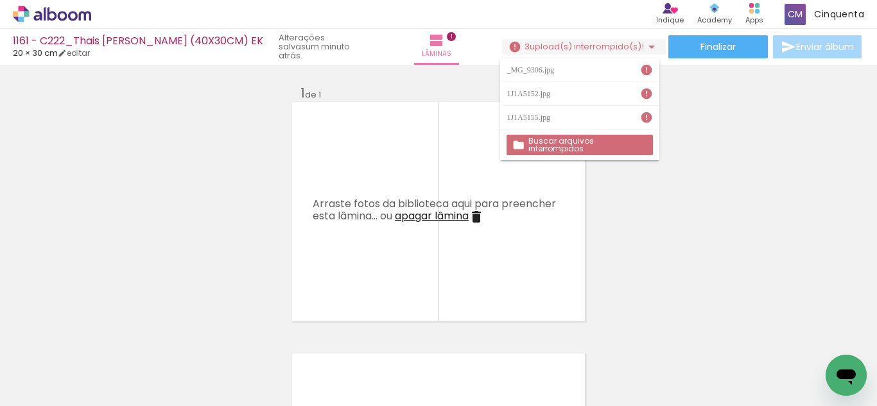
click at [438, 217] on span "apagar lâmina" at bounding box center [432, 216] width 74 height 15
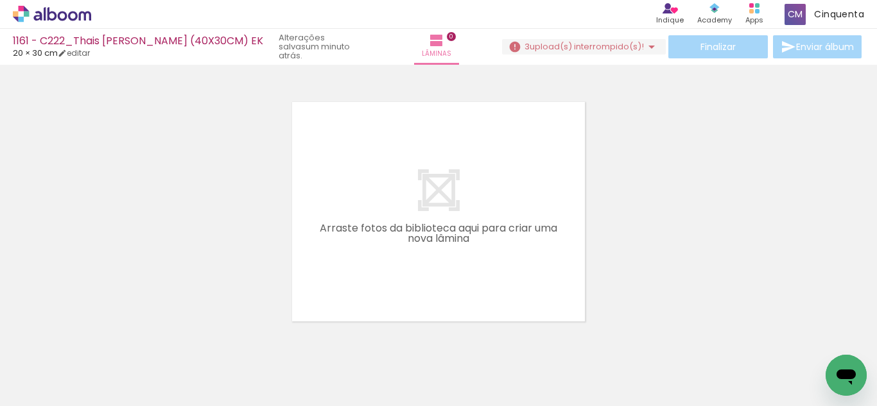
click at [32, 15] on icon at bounding box center [52, 14] width 78 height 17
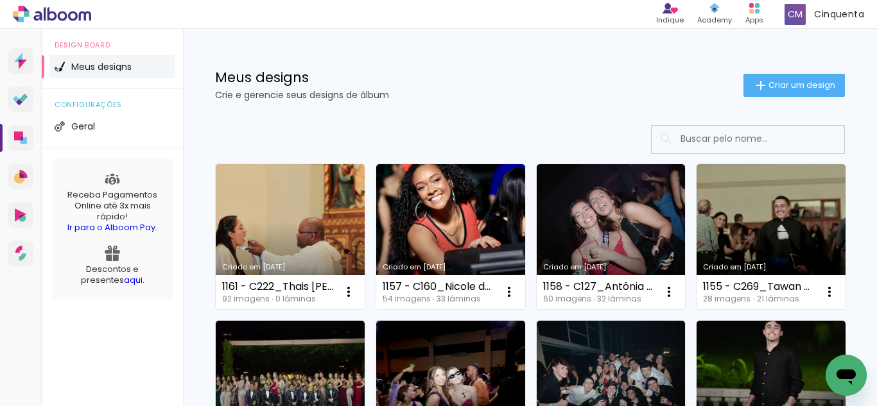
click at [753, 83] on iron-icon at bounding box center [760, 85] width 15 height 15
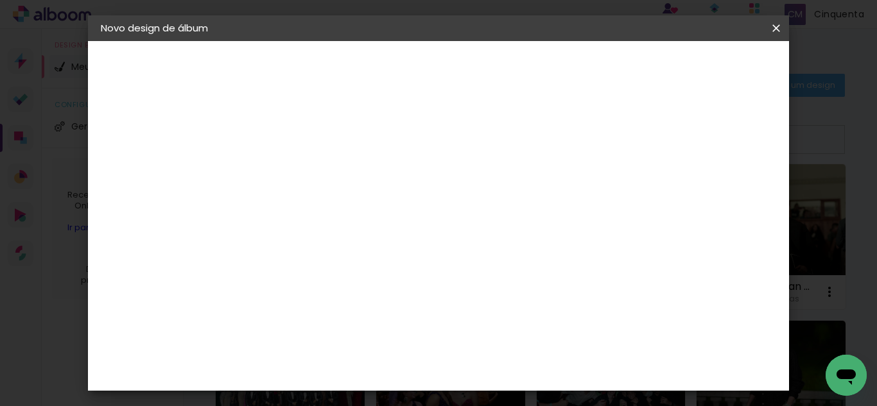
drag, startPoint x: 487, startPoint y: 170, endPoint x: 436, endPoint y: 193, distance: 55.7
click at [0, 0] on div at bounding box center [0, 0] width 0 height 0
type input "1160 - C222_Farmácia, Odontologia e Nutrição UFJF Julho 2025_João Octavio Carne…"
type paper-input "1160 - C222_Farmácia, Odontologia e Nutrição UFJF Julho 2025_João Octavio Carne…"
drag, startPoint x: 517, startPoint y: 218, endPoint x: 492, endPoint y: 191, distance: 36.8
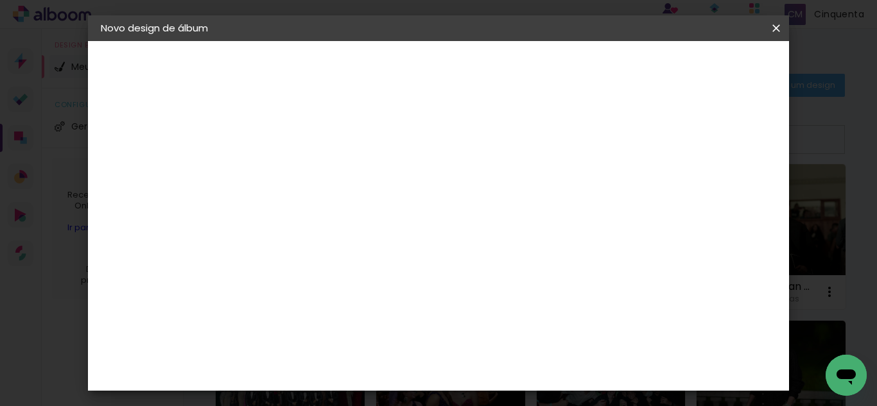
click at [0, 0] on div at bounding box center [0, 0] width 0 height 0
drag, startPoint x: 470, startPoint y: 176, endPoint x: 488, endPoint y: 187, distance: 21.4
click at [0, 0] on paper-input-container "Título do álbum 1160 - C222_Farmácia, Odontologia e Nutrição UFJF Julho 2025_Jo…" at bounding box center [0, 0] width 0 height 0
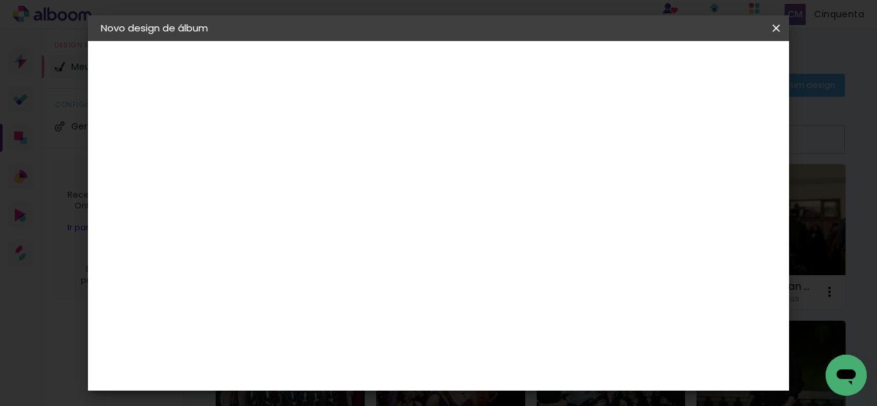
type input "1160 - C222_João [PERSON_NAME]"
type paper-input "1160 - C222_João [PERSON_NAME]"
click at [0, 0] on slot "Avançar" at bounding box center [0, 0] width 0 height 0
click at [0, 0] on slot "Tamanho Livre" at bounding box center [0, 0] width 0 height 0
click at [551, 76] on paper-button "Avançar" at bounding box center [519, 68] width 63 height 22
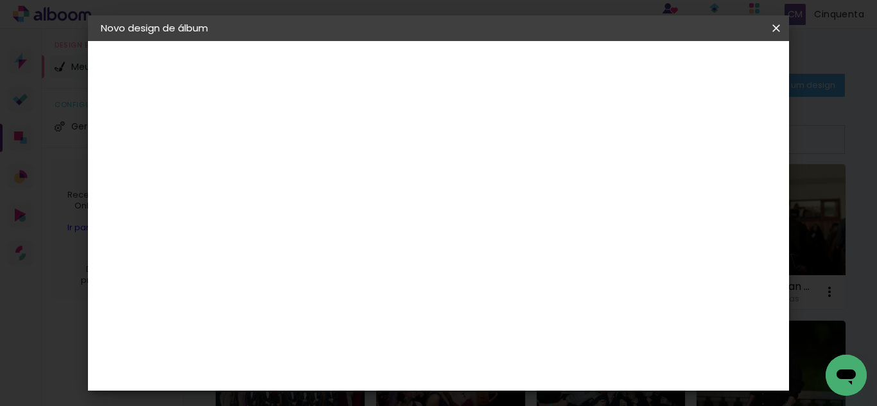
scroll to position [121, 0]
click at [519, 350] on input "60" at bounding box center [508, 347] width 33 height 19
type input "4"
type paper-input "4"
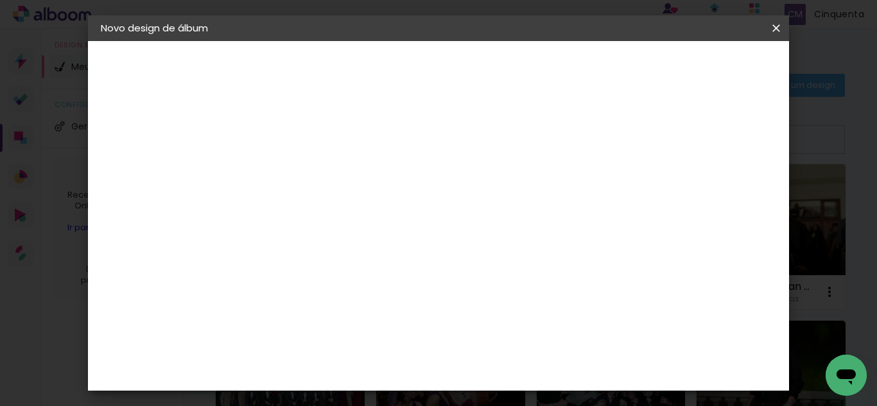
click at [712, 196] on input "4" at bounding box center [712, 193] width 23 height 19
type input "3"
type paper-input "3"
click at [718, 199] on input "3" at bounding box center [714, 193] width 23 height 19
type input "2"
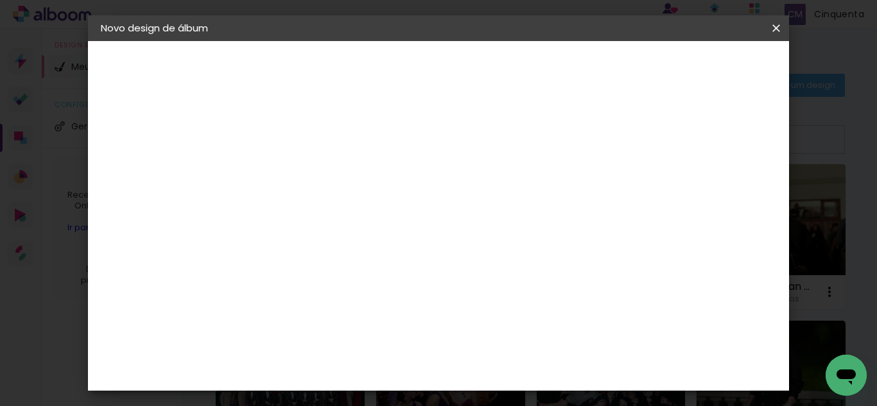
type paper-input "2"
click at [718, 199] on input "2" at bounding box center [714, 193] width 23 height 19
type input "1"
type paper-input "1"
click at [718, 199] on input "1" at bounding box center [716, 193] width 23 height 19
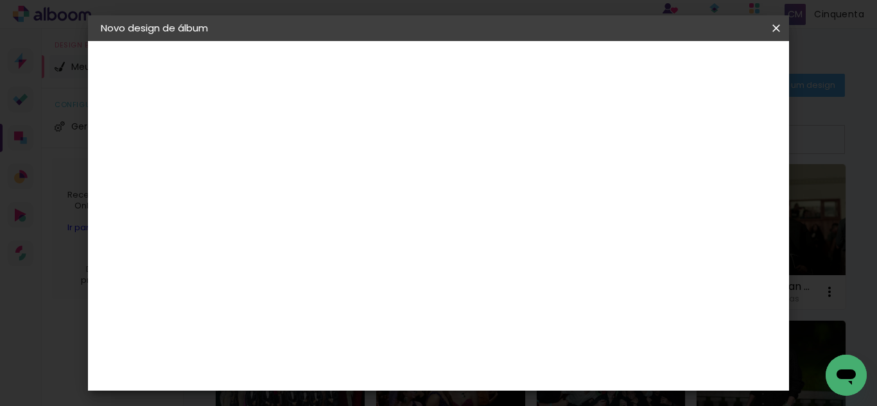
type input "0"
click at [721, 199] on input "0" at bounding box center [716, 193] width 23 height 19
type input "1"
type paper-input "1"
click at [318, 154] on input "1" at bounding box center [302, 147] width 44 height 16
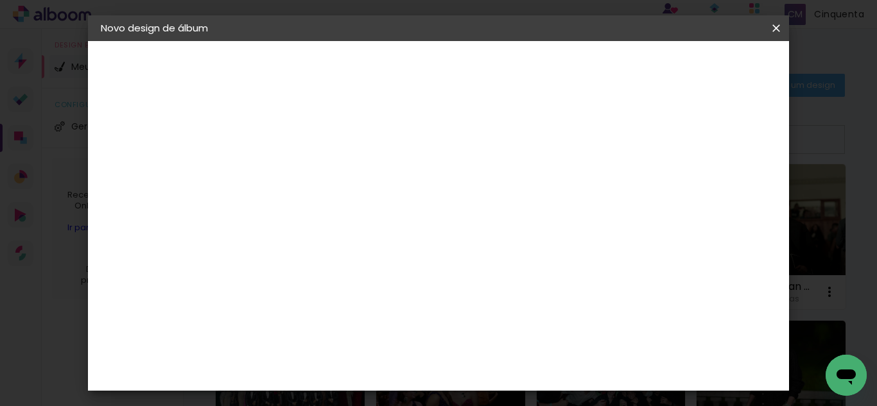
type input "0"
type paper-input "0"
click at [318, 155] on input "0" at bounding box center [302, 147] width 44 height 16
click at [516, 349] on input "60" at bounding box center [508, 347] width 33 height 19
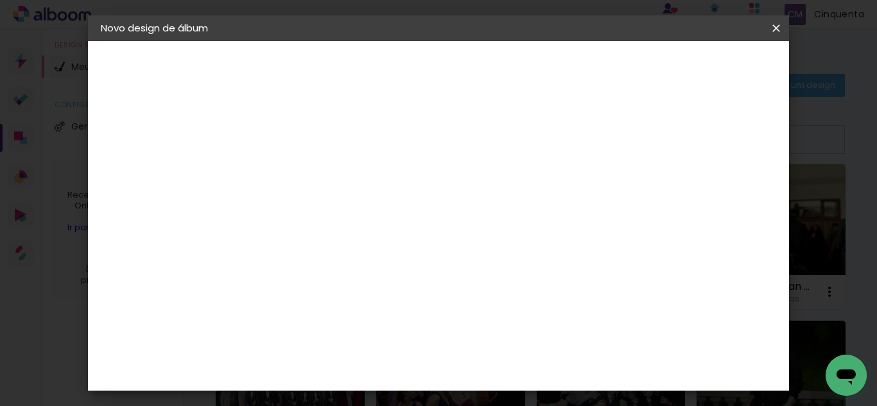
scroll to position [233, 0]
type input "40"
type paper-input "40"
click at [558, 367] on div "cm" at bounding box center [517, 368] width 261 height 45
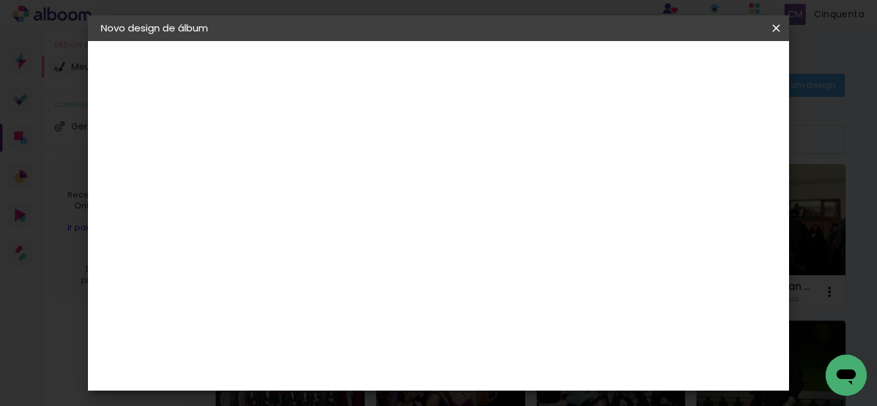
drag, startPoint x: 729, startPoint y: 264, endPoint x: 716, endPoint y: 268, distance: 14.2
click at [618, 96] on div "20 cm cm cm mm A maioria das encadernadoras sugere 5mm de sangria." at bounding box center [436, 45] width 363 height 103
click at [586, 71] on span "Iniciar design" at bounding box center [567, 73] width 38 height 18
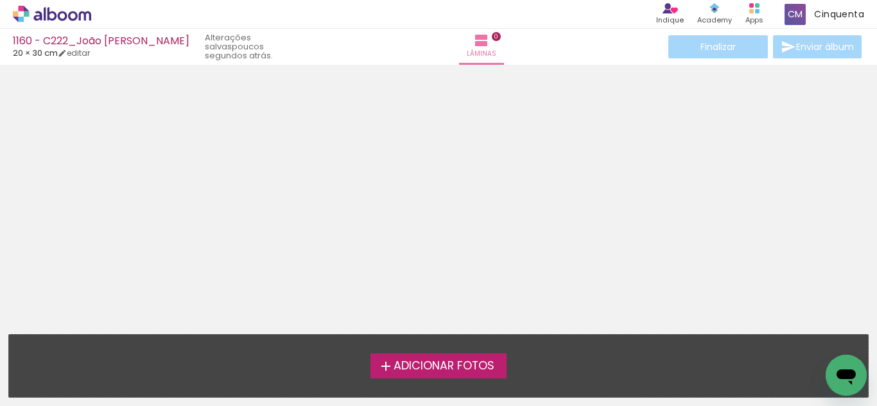
click at [409, 377] on label "Adicionar Fotos" at bounding box center [438, 366] width 137 height 24
click at [0, 0] on input "file" at bounding box center [0, 0] width 0 height 0
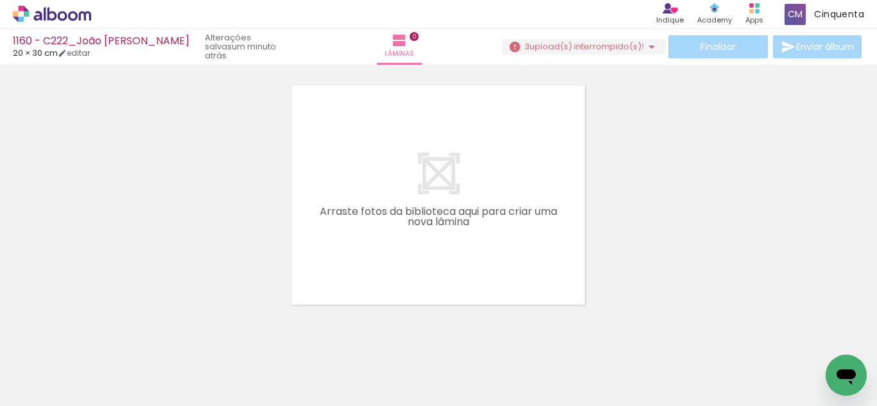
click at [647, 46] on iron-icon at bounding box center [651, 46] width 15 height 15
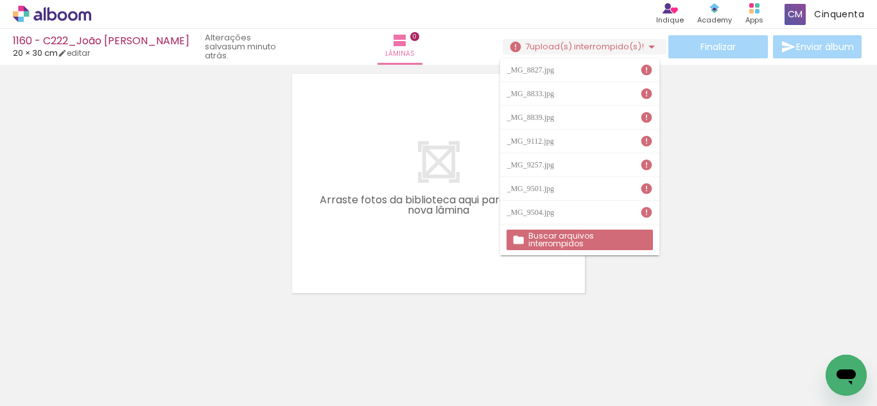
scroll to position [40, 0]
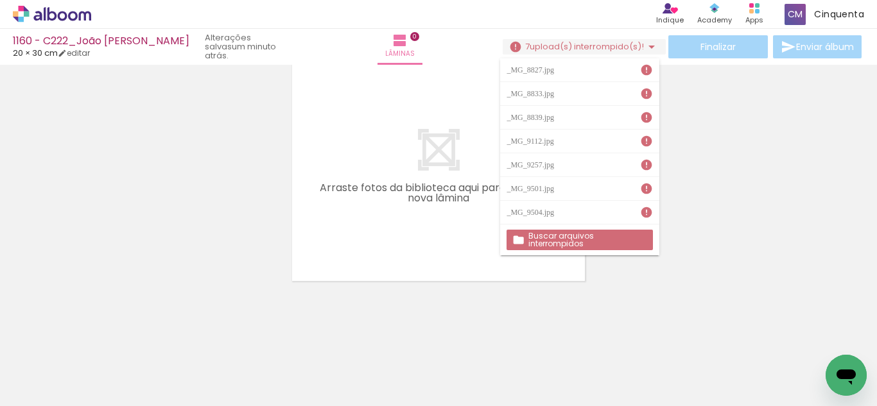
click at [851, 152] on div at bounding box center [438, 155] width 877 height 252
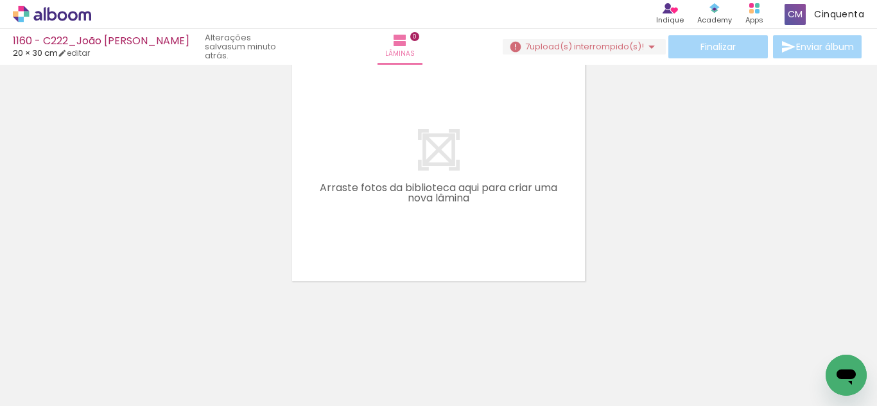
click at [726, 124] on div at bounding box center [438, 155] width 877 height 252
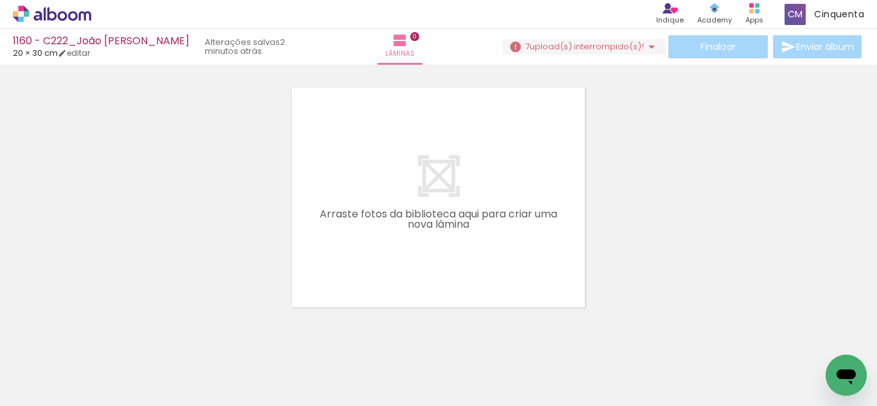
scroll to position [0, 0]
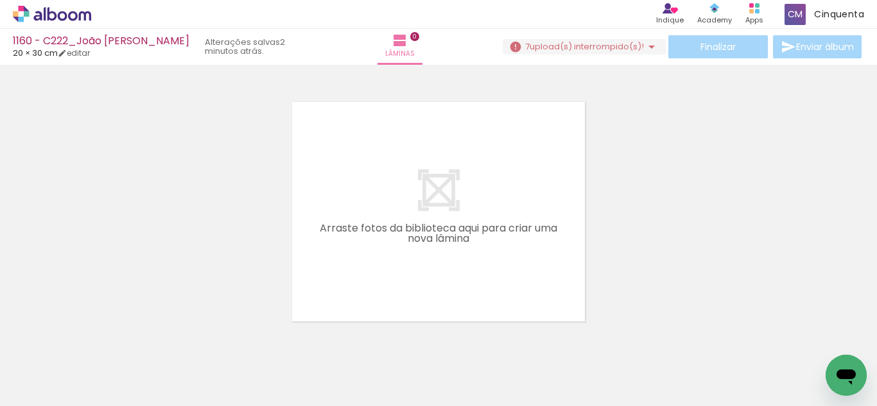
click at [37, 14] on icon at bounding box center [52, 14] width 78 height 17
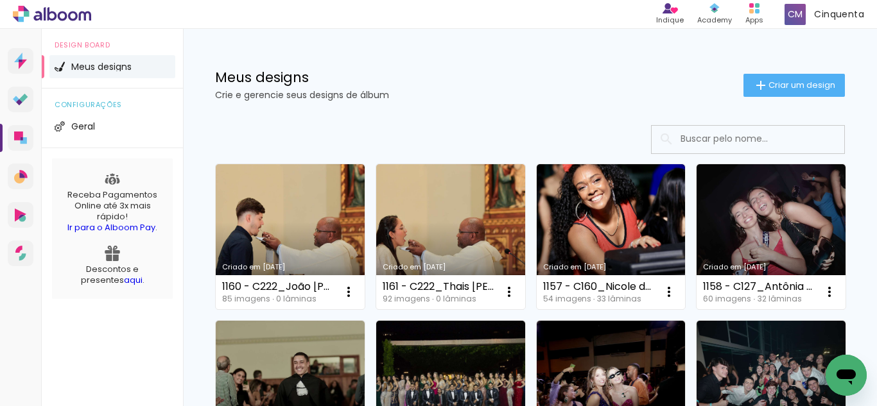
click at [752, 97] on div "Meus designs Crie e gerencie seus designs de álbum Criar um design" at bounding box center [530, 70] width 694 height 83
click at [753, 84] on iron-icon at bounding box center [760, 85] width 15 height 15
